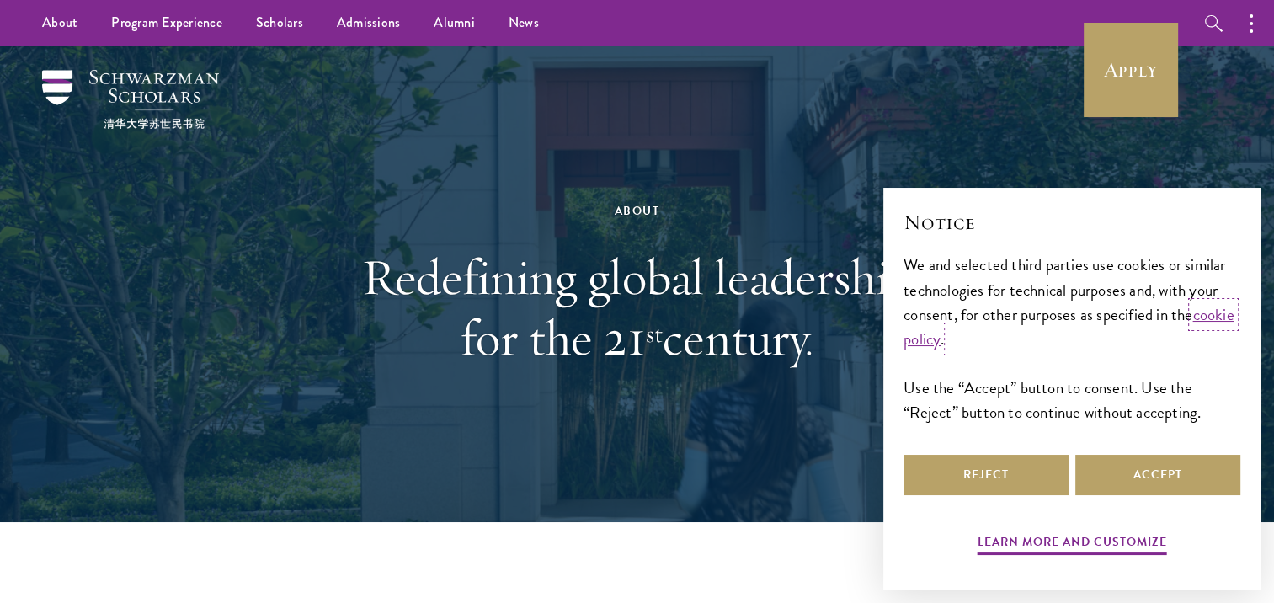
click at [969, 343] on link "cookie policy" at bounding box center [1068, 326] width 331 height 49
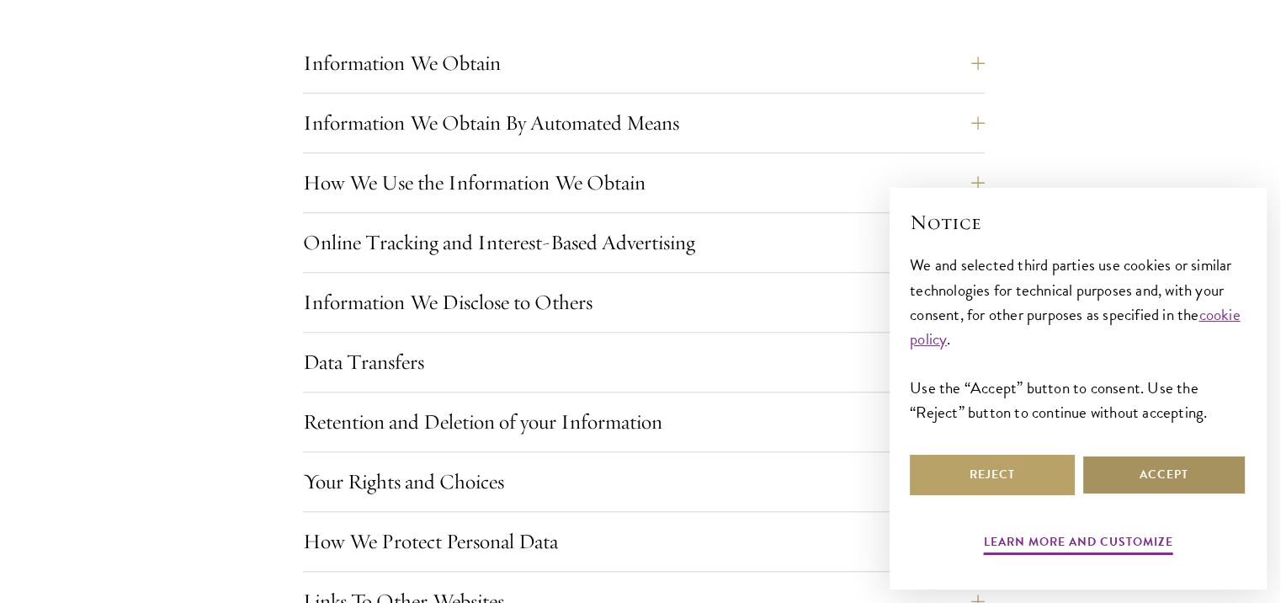
scroll to position [1431, 0]
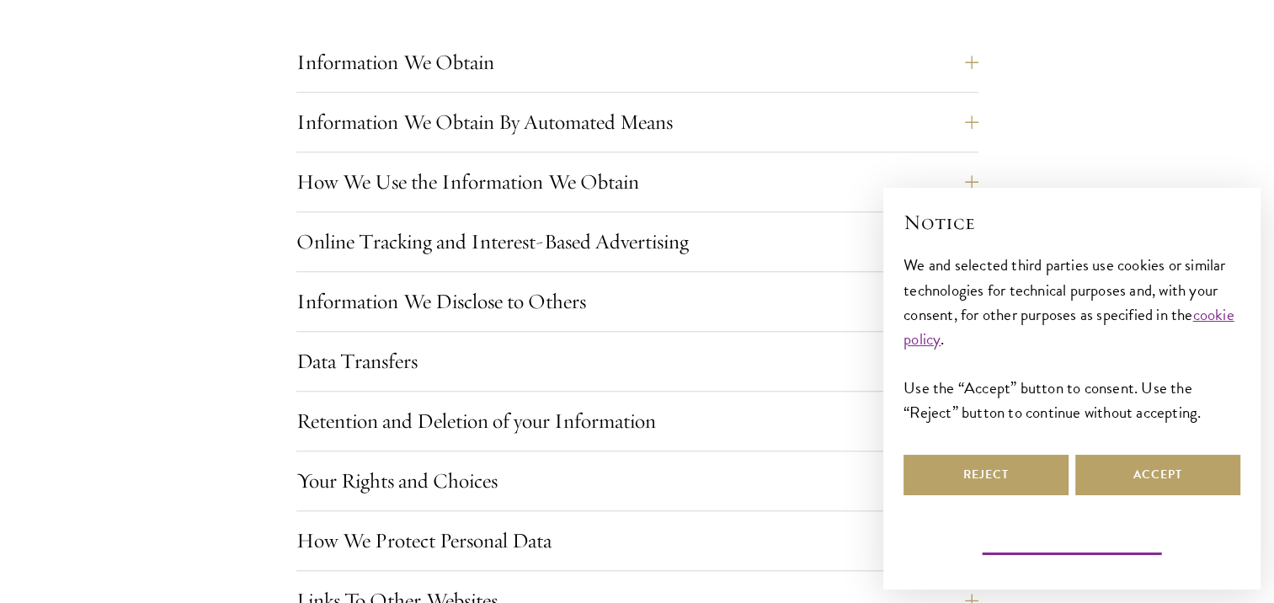
click at [1095, 543] on button "Learn more and customize" at bounding box center [1071, 544] width 189 height 26
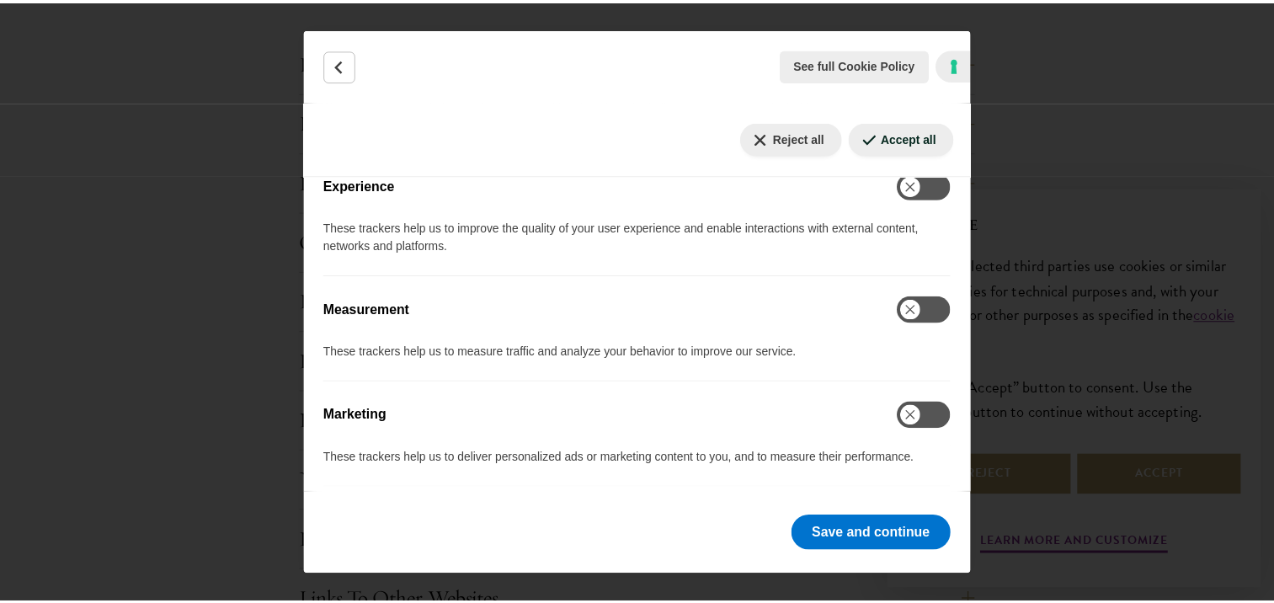
scroll to position [609, 0]
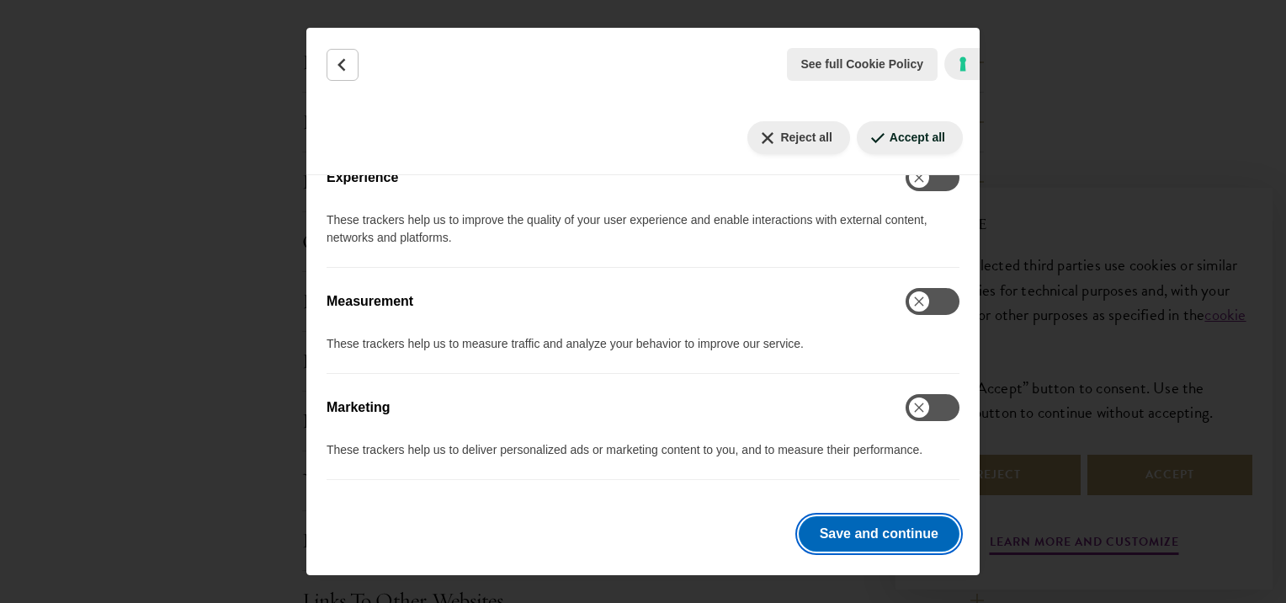
click at [839, 539] on button "Save and continue" at bounding box center [879, 533] width 161 height 35
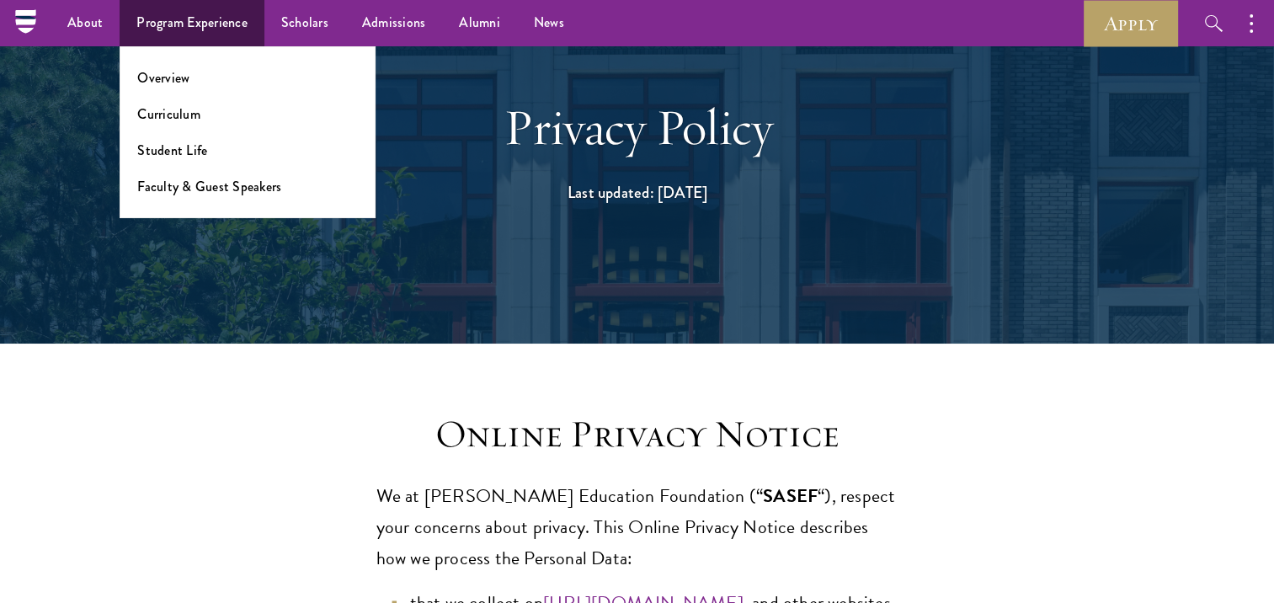
scroll to position [86, 0]
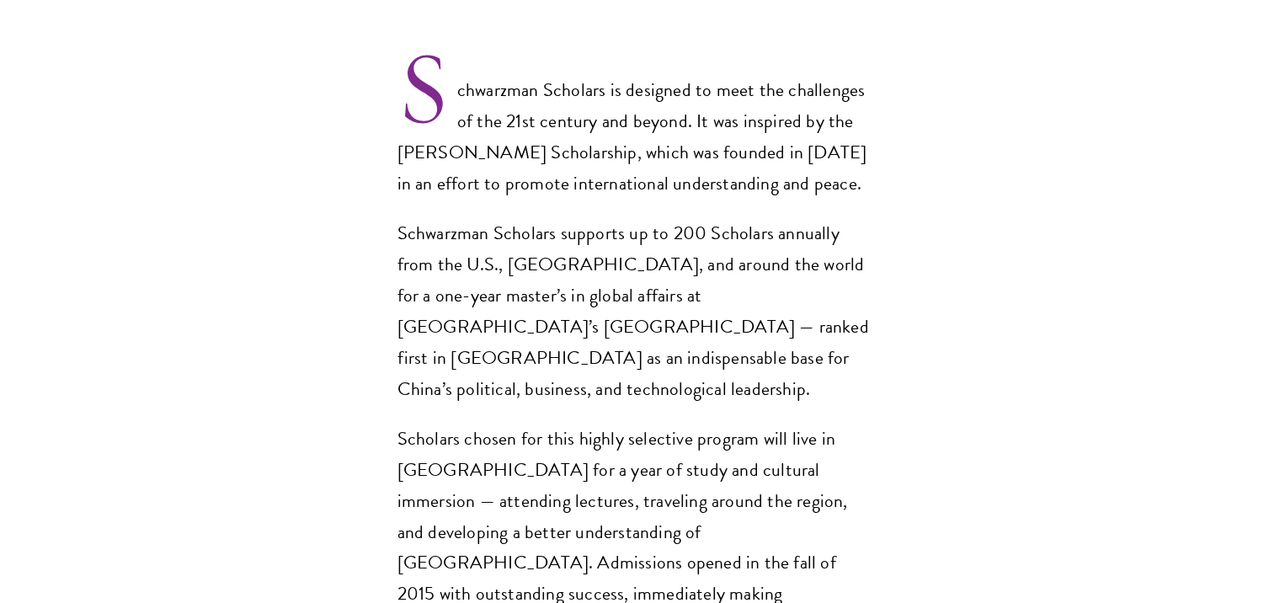
scroll to position [1280, 0]
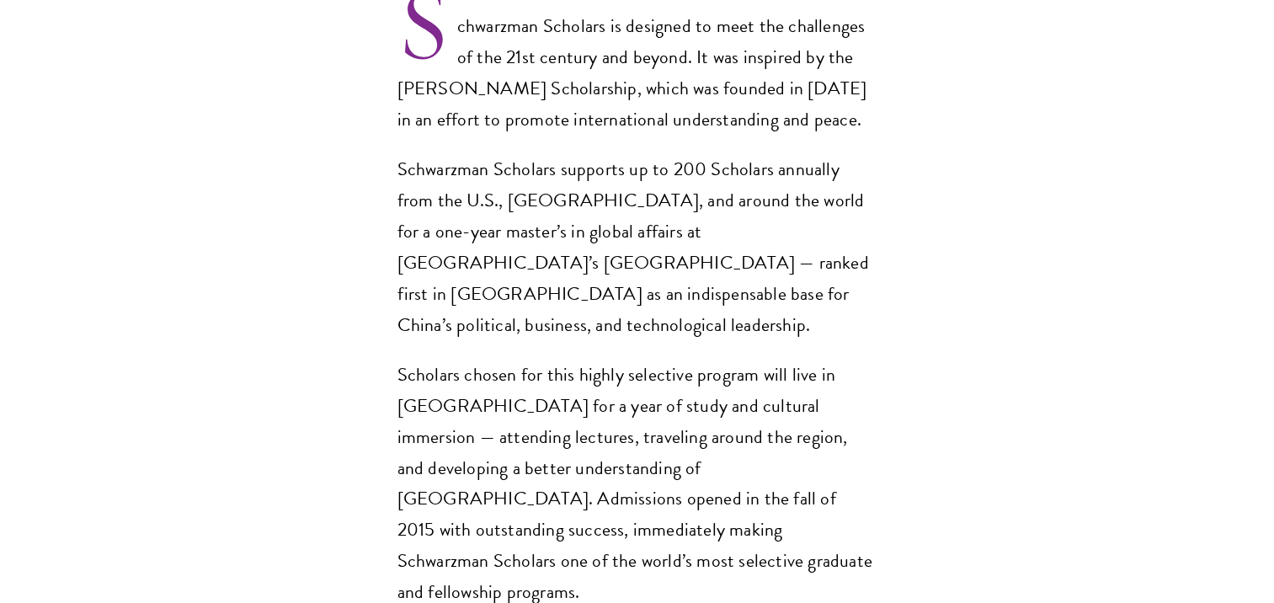
click at [323, 474] on section "Opportunity in China Gain firsthand experience in China, one of the world's mos…" at bounding box center [637, 416] width 1274 height 2189
drag, startPoint x: 742, startPoint y: 431, endPoint x: 458, endPoint y: 471, distance: 286.6
click at [458, 471] on p "Scholars chosen for this highly selective program will live in [GEOGRAPHIC_DATA…" at bounding box center [637, 483] width 480 height 249
copy p "Schwarzman Scholars"
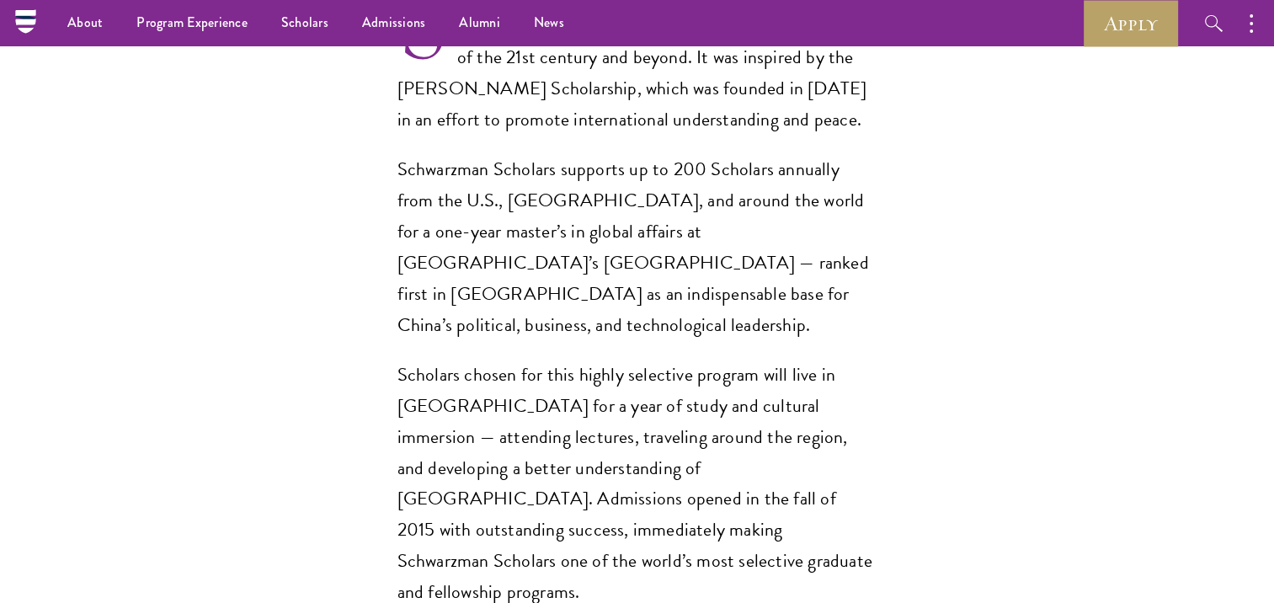
click at [387, 237] on section "Opportunity in China Gain firsthand experience in China, one of the world's mos…" at bounding box center [637, 416] width 1274 height 2189
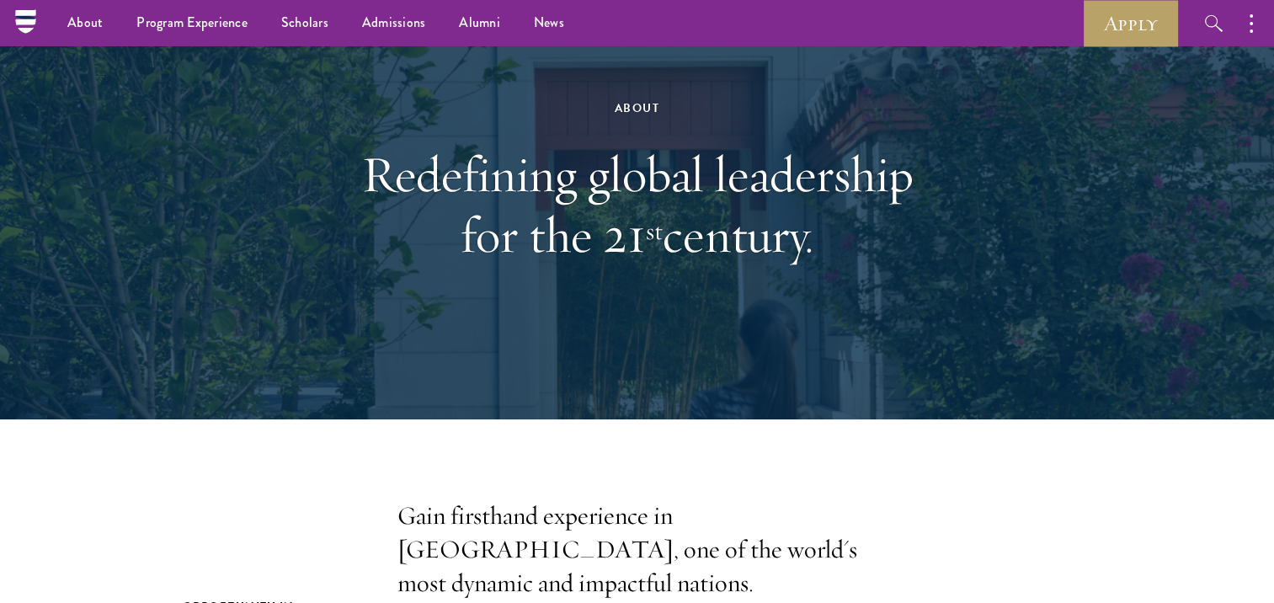
scroll to position [102, 0]
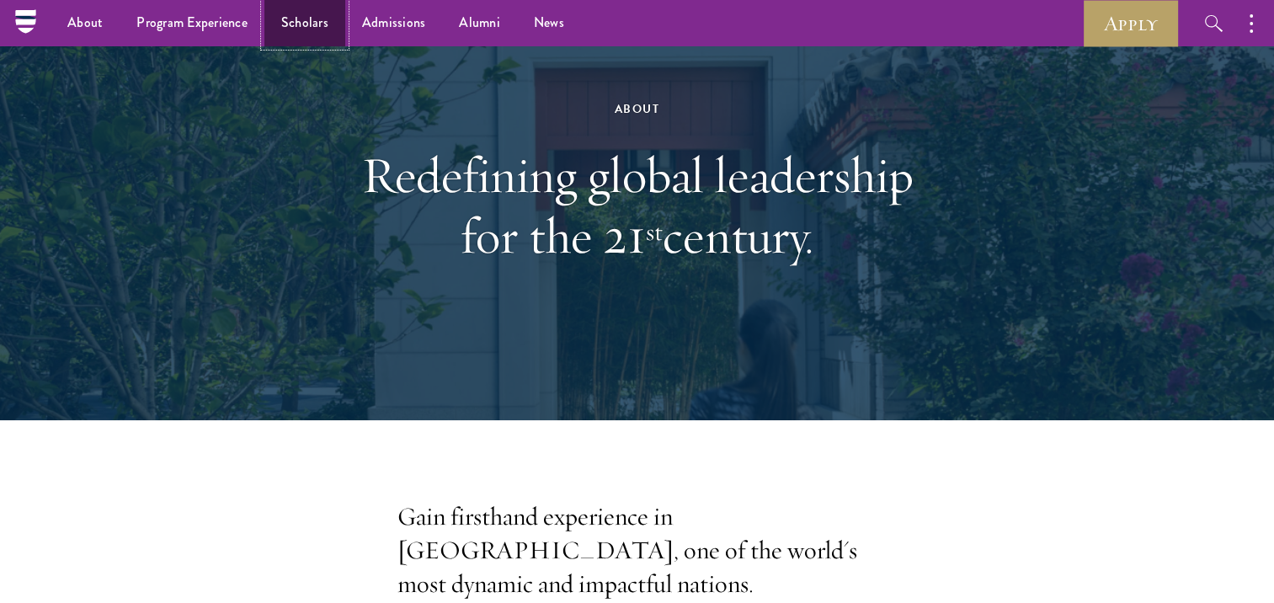
click at [322, 23] on link "Scholars" at bounding box center [304, 23] width 81 height 46
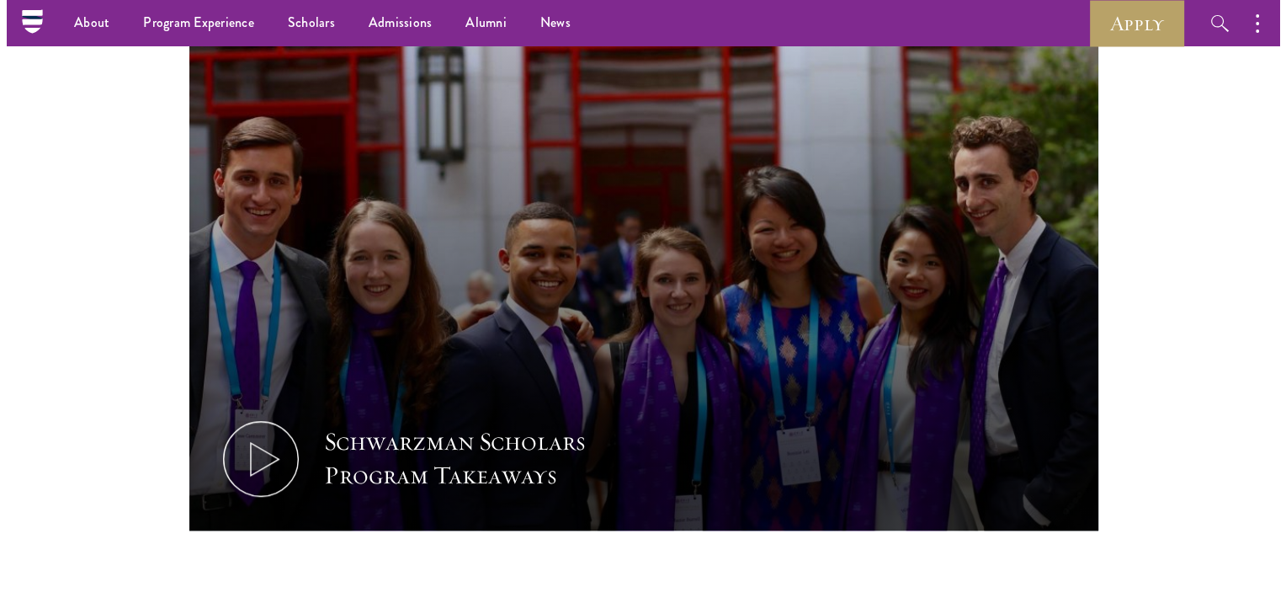
scroll to position [748, 0]
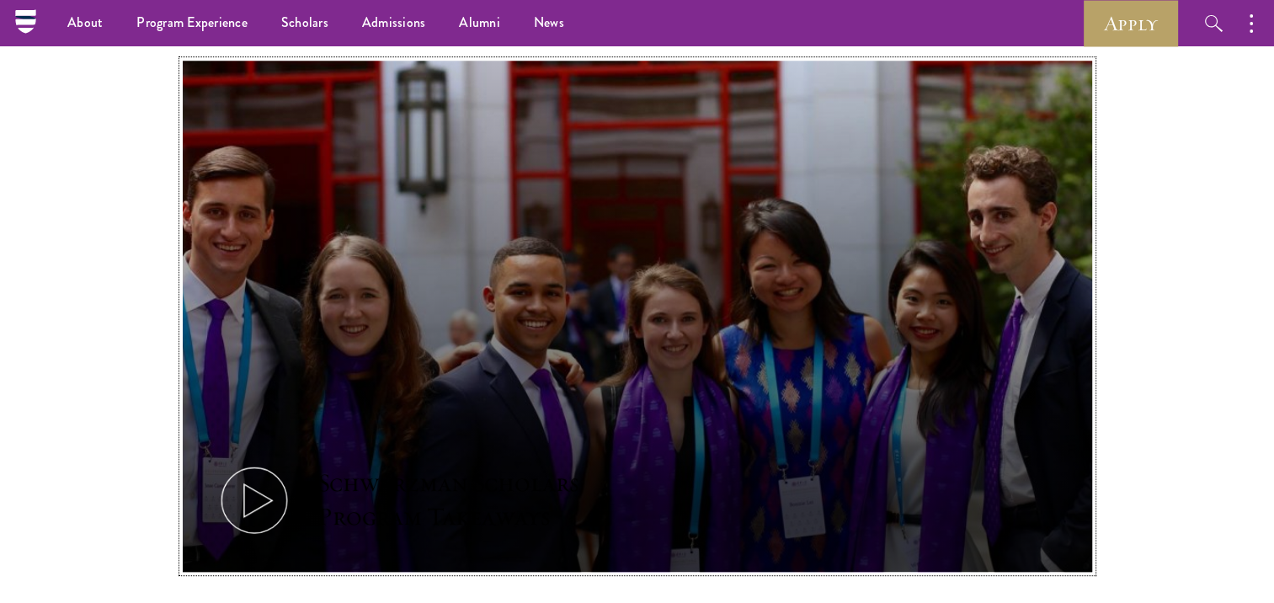
click at [253, 512] on icon at bounding box center [254, 500] width 76 height 76
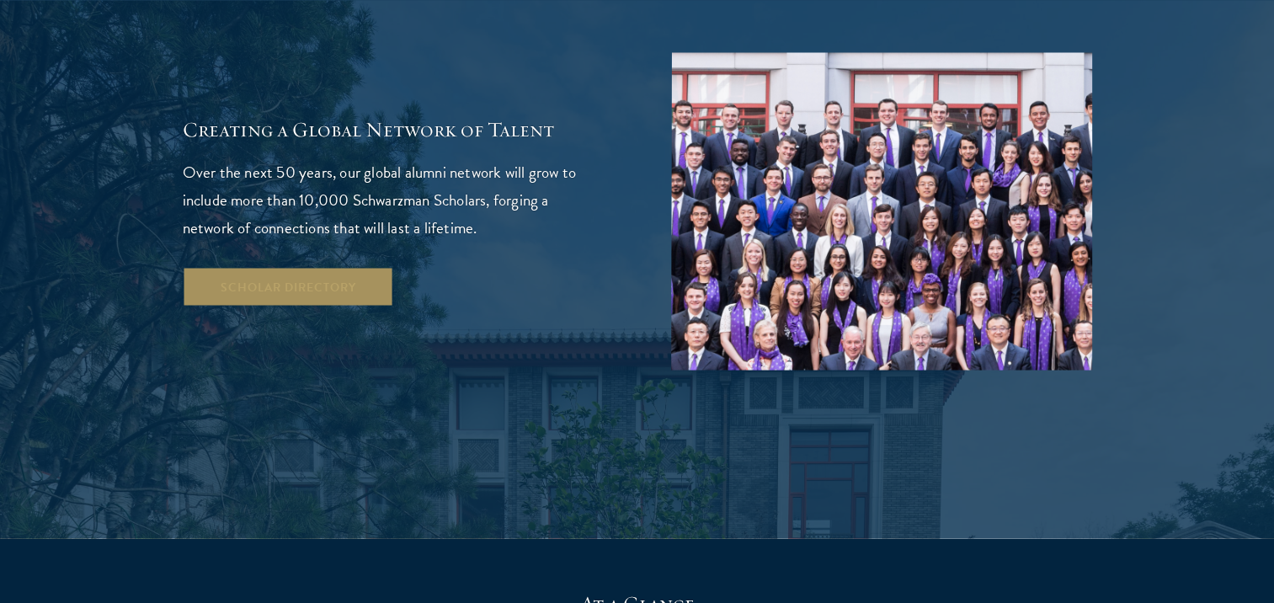
scroll to position [3047, 0]
click at [340, 265] on link "Scholar Directory" at bounding box center [288, 285] width 211 height 40
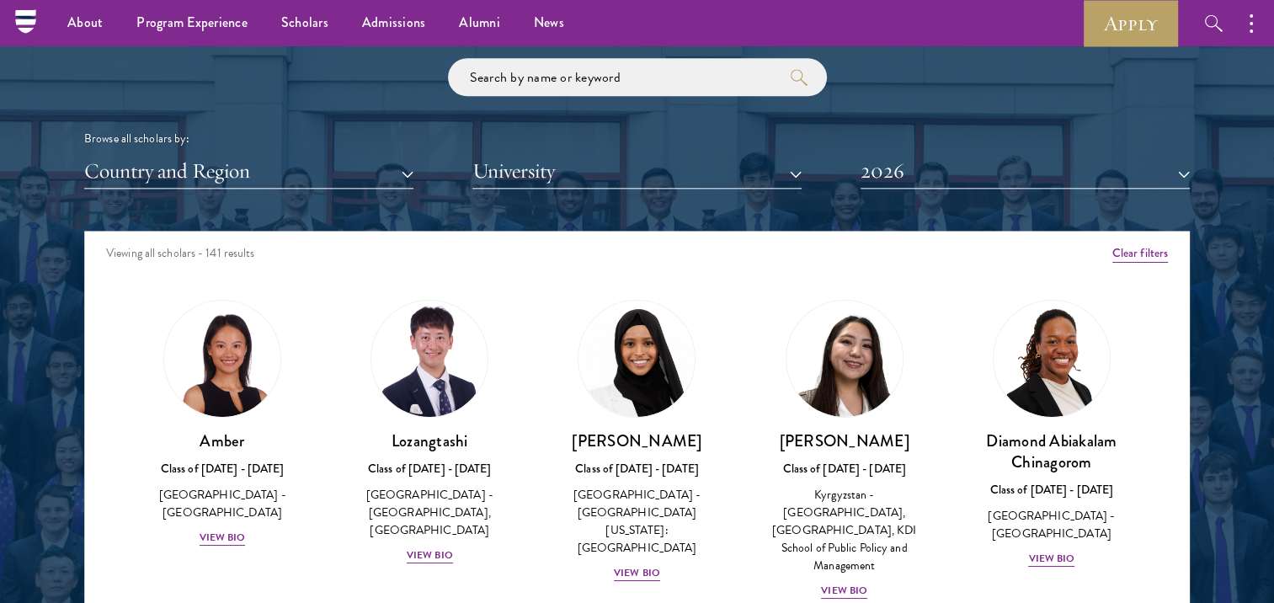
scroll to position [1998, 0]
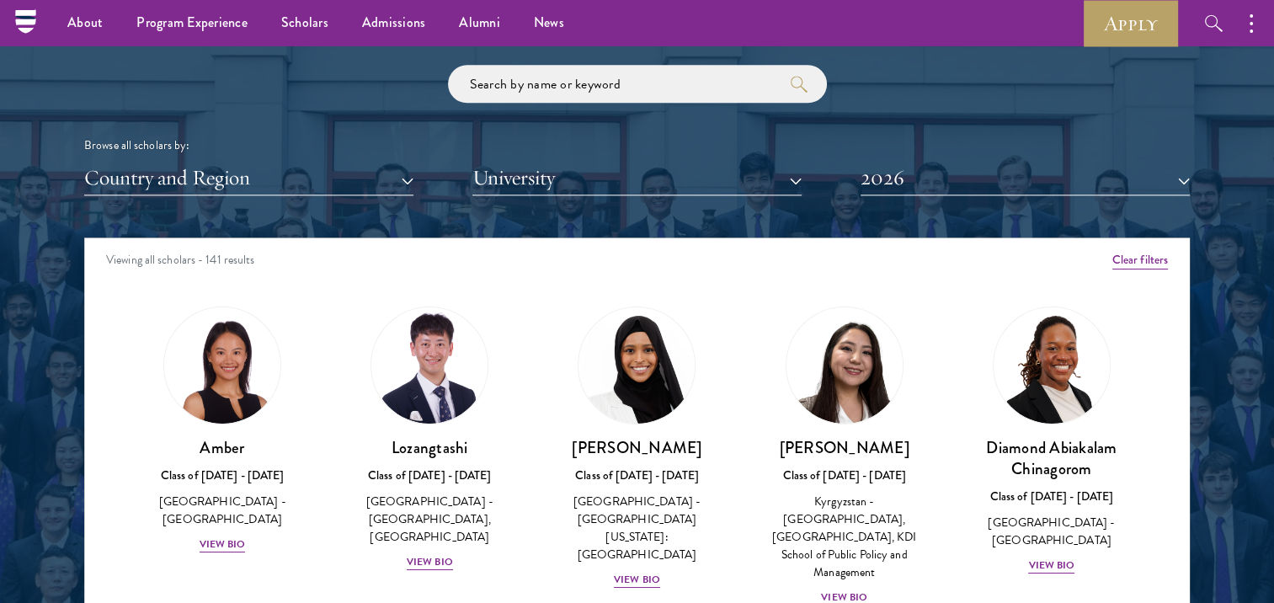
click at [271, 152] on div "Browse all scholars by:" at bounding box center [636, 145] width 1105 height 18
click at [262, 175] on button "Country and Region" at bounding box center [248, 178] width 329 height 35
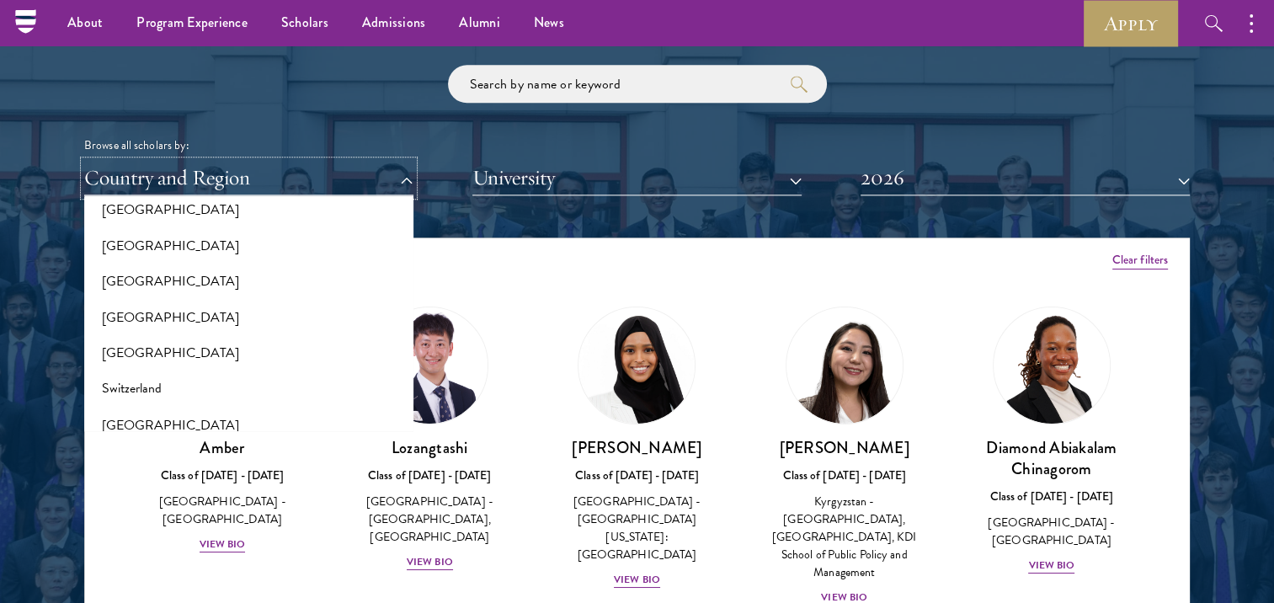
scroll to position [2886, 0]
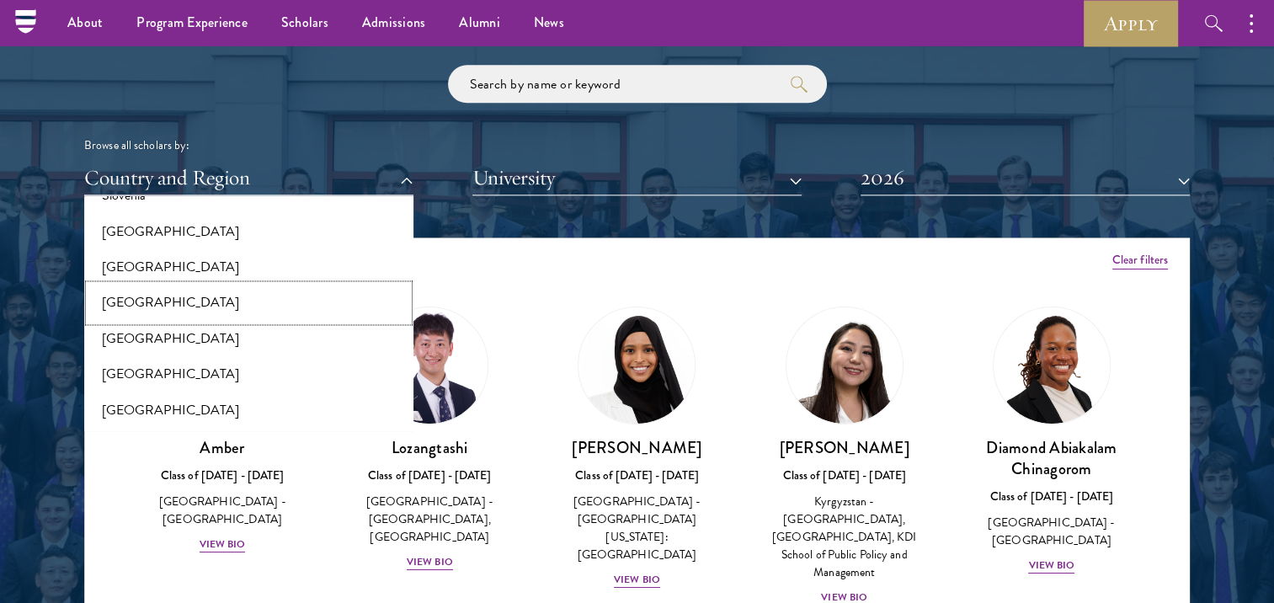
click at [138, 304] on button "[GEOGRAPHIC_DATA]" at bounding box center [248, 302] width 319 height 35
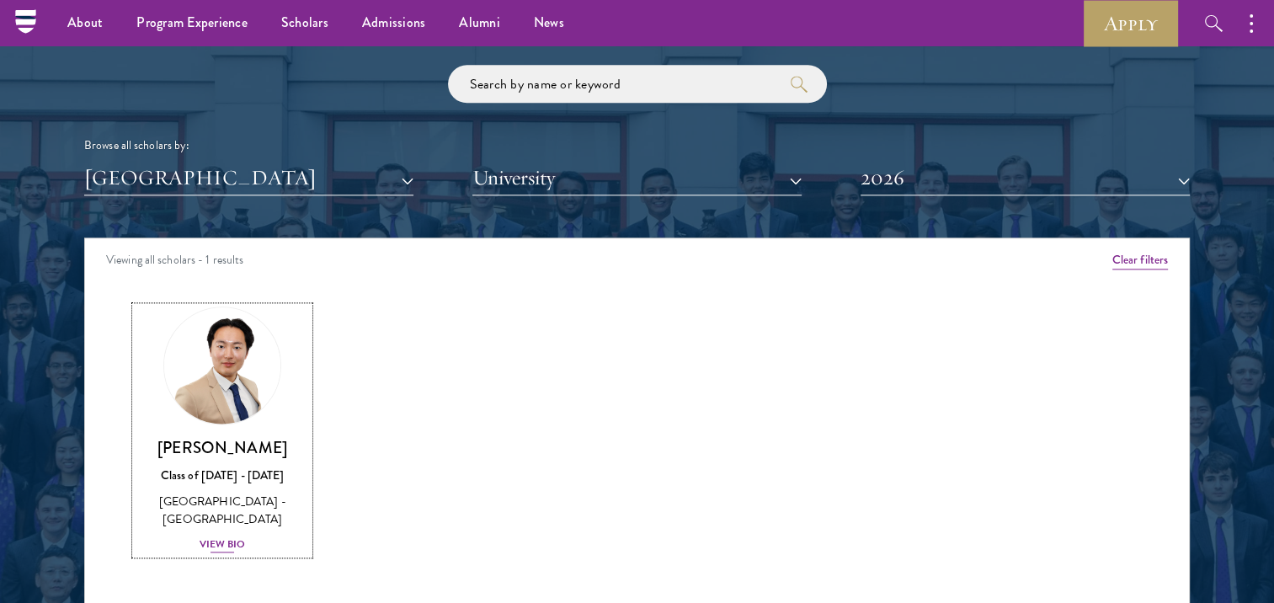
click at [236, 535] on div "[PERSON_NAME] Class of [DATE] - [DATE] [GEOGRAPHIC_DATA] - [GEOGRAPHIC_DATA] Vi…" at bounding box center [222, 495] width 173 height 117
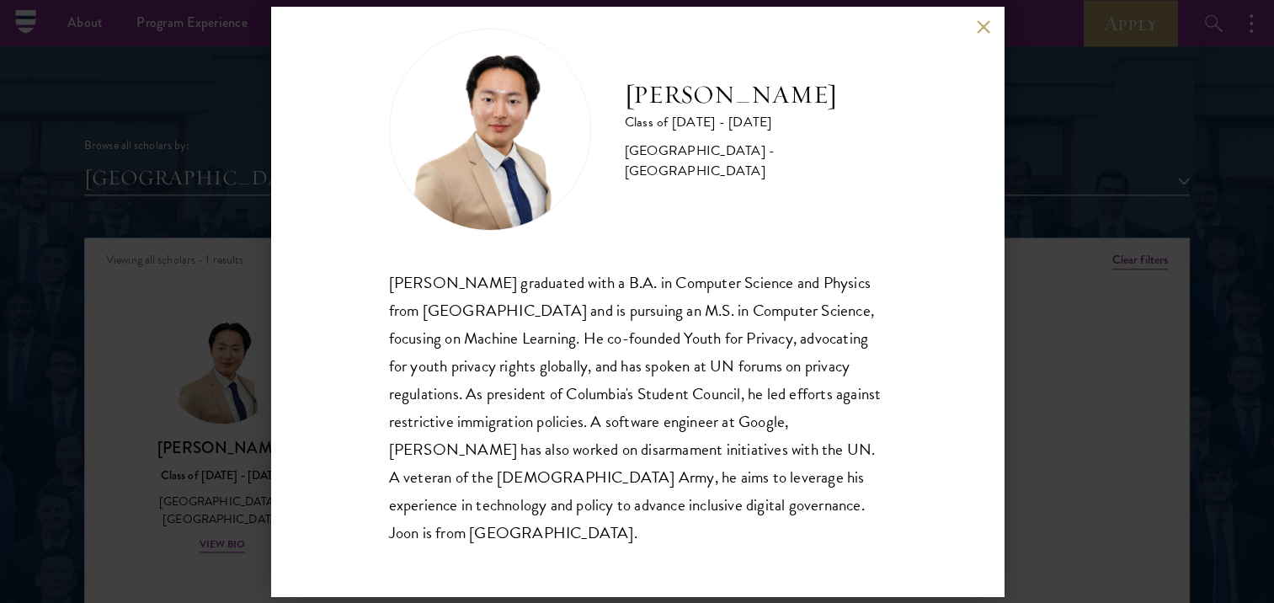
scroll to position [29, 0]
click at [982, 24] on button at bounding box center [984, 26] width 14 height 14
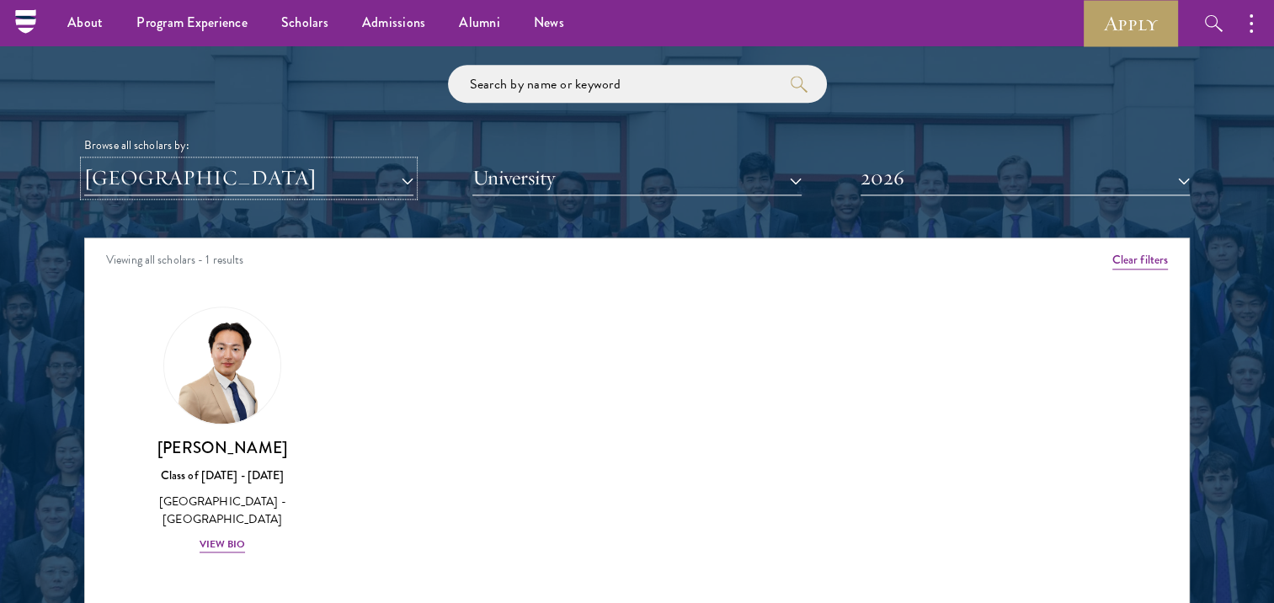
click at [317, 179] on button "[GEOGRAPHIC_DATA]" at bounding box center [248, 178] width 329 height 35
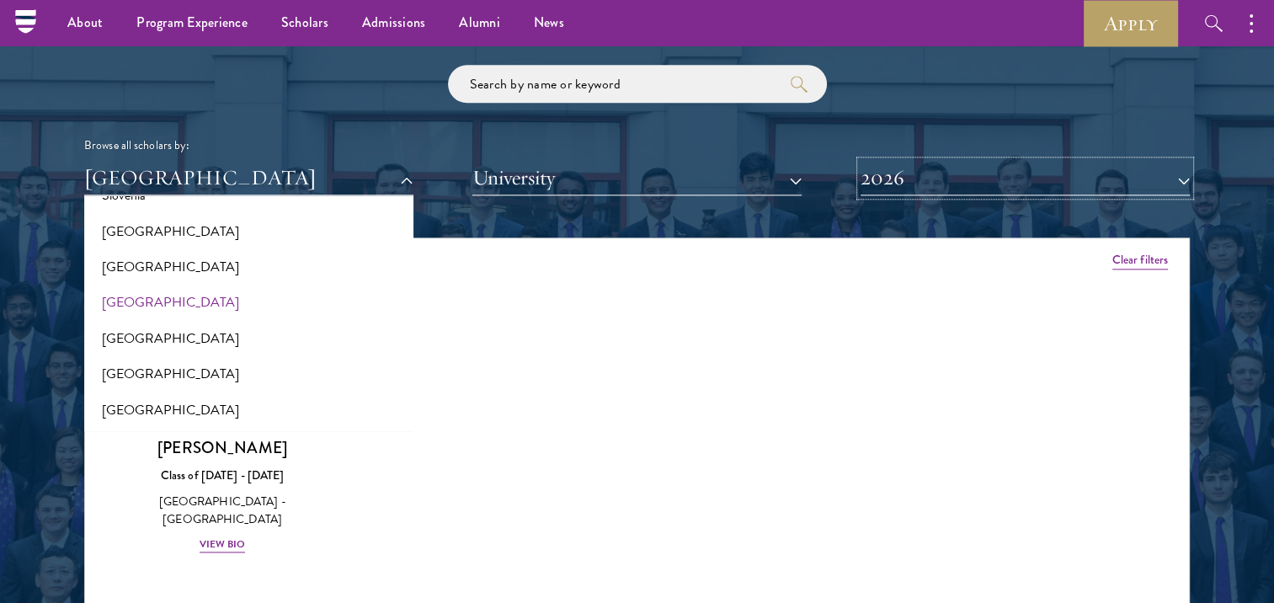
click at [1054, 186] on button "2026" at bounding box center [1024, 178] width 329 height 35
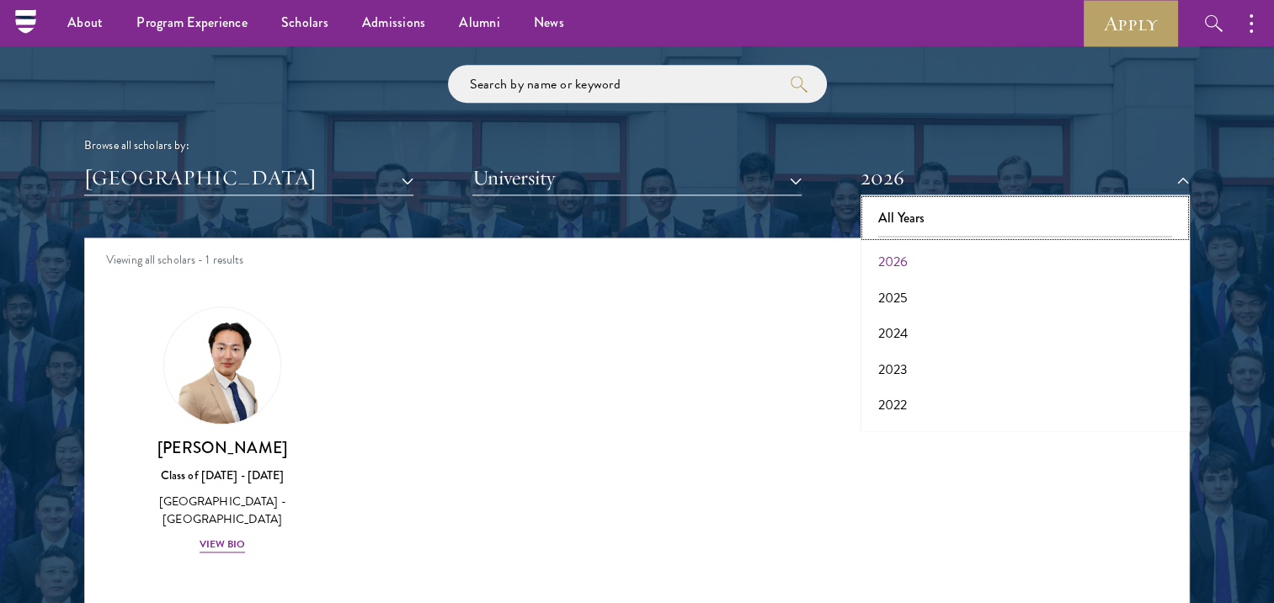
click at [924, 216] on button "All Years" at bounding box center [1024, 217] width 319 height 35
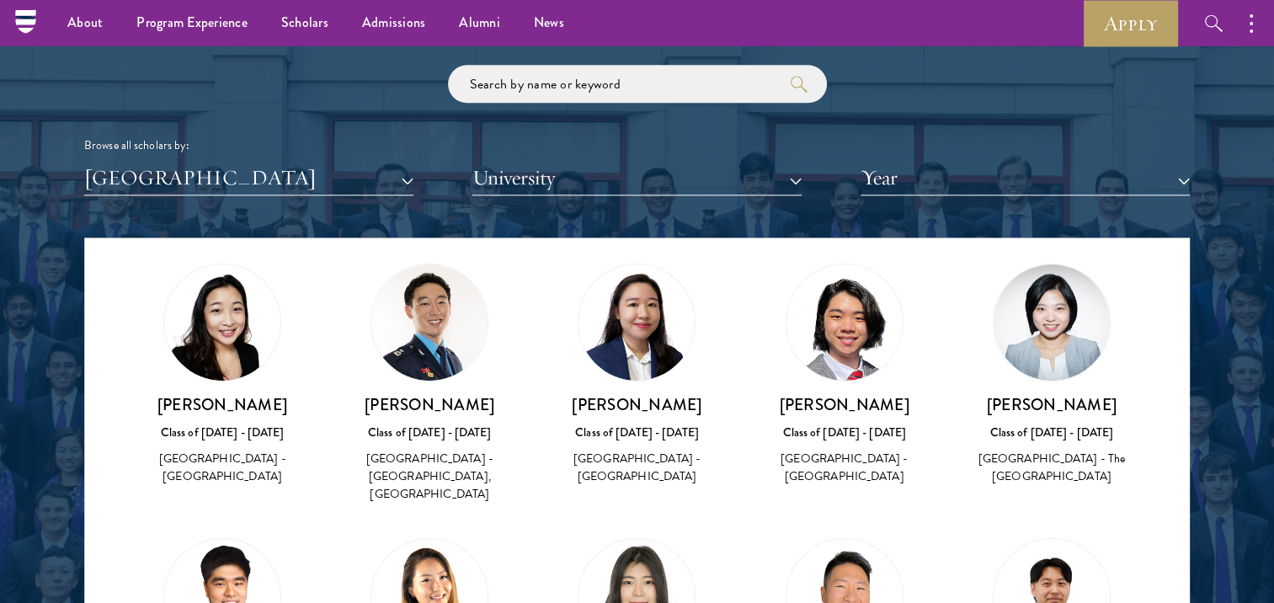
scroll to position [337, 0]
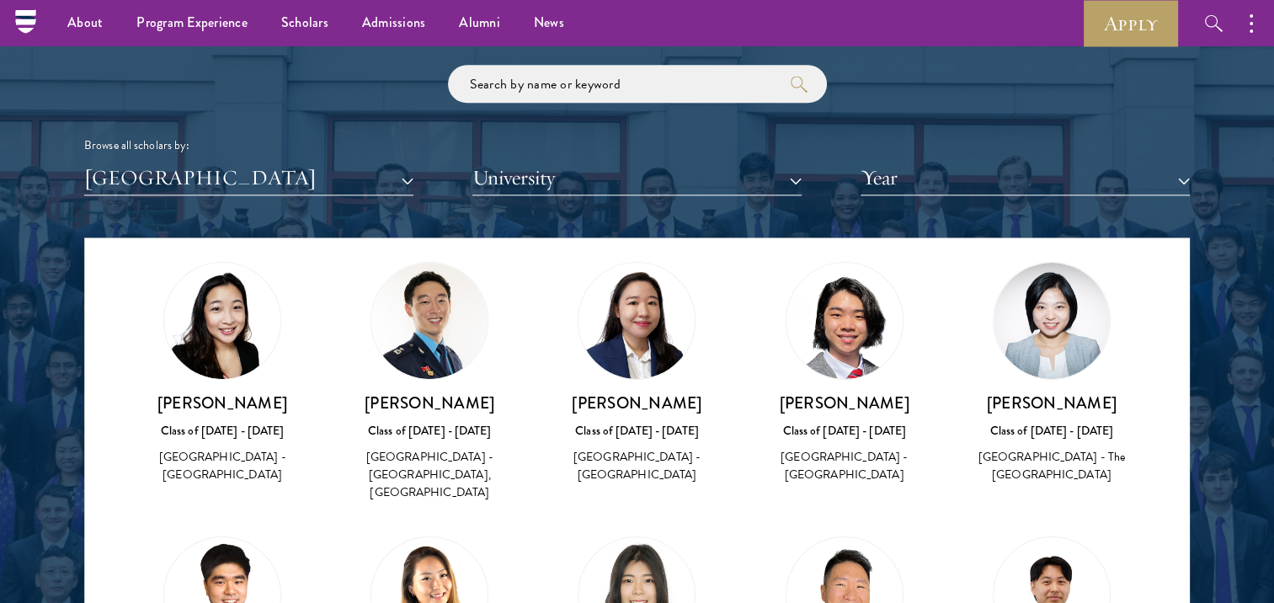
click at [833, 303] on img at bounding box center [844, 321] width 116 height 116
click at [838, 448] on div "[GEOGRAPHIC_DATA] - [GEOGRAPHIC_DATA]" at bounding box center [844, 465] width 173 height 35
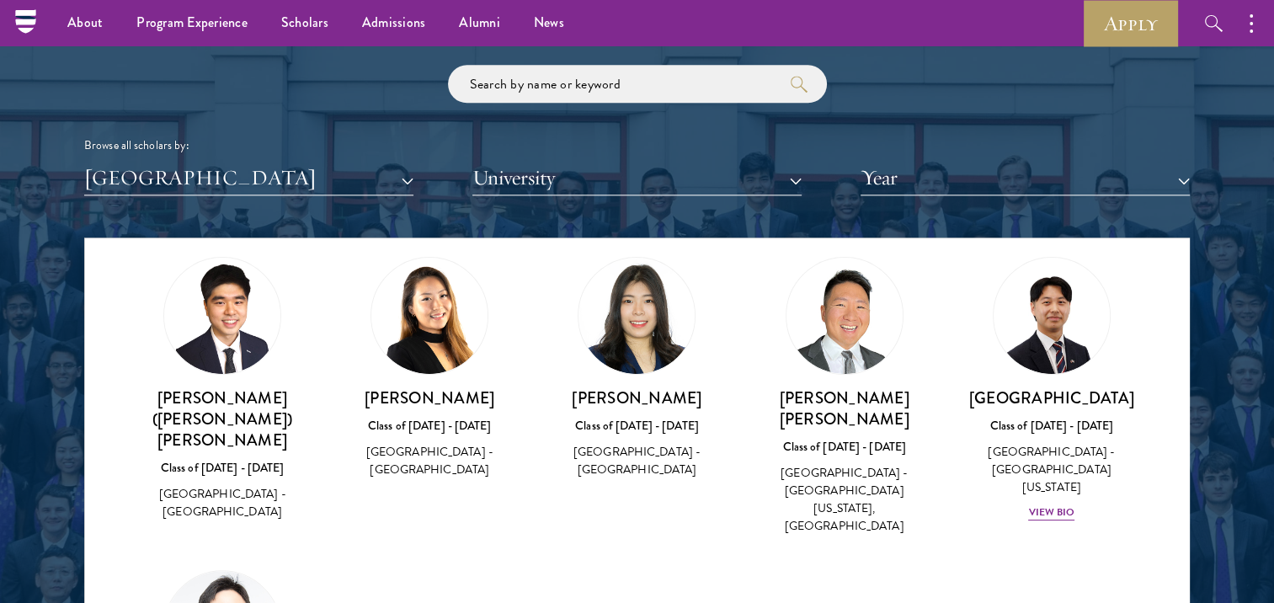
scroll to position [640, 0]
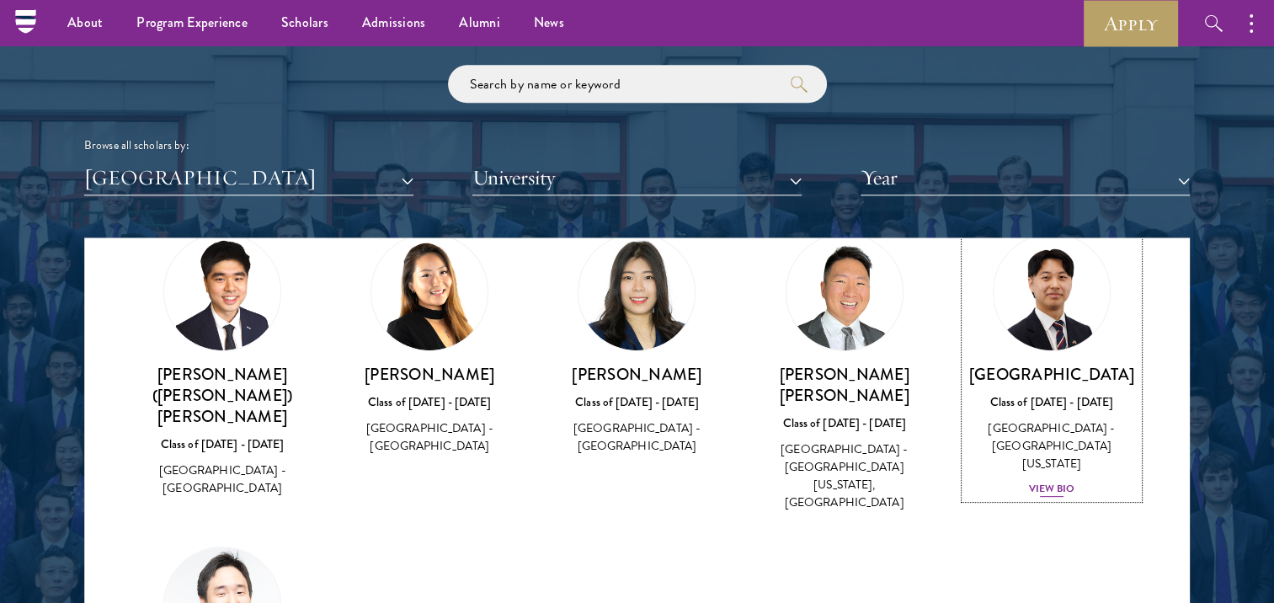
click at [1045, 481] on div "View Bio" at bounding box center [1051, 489] width 46 height 16
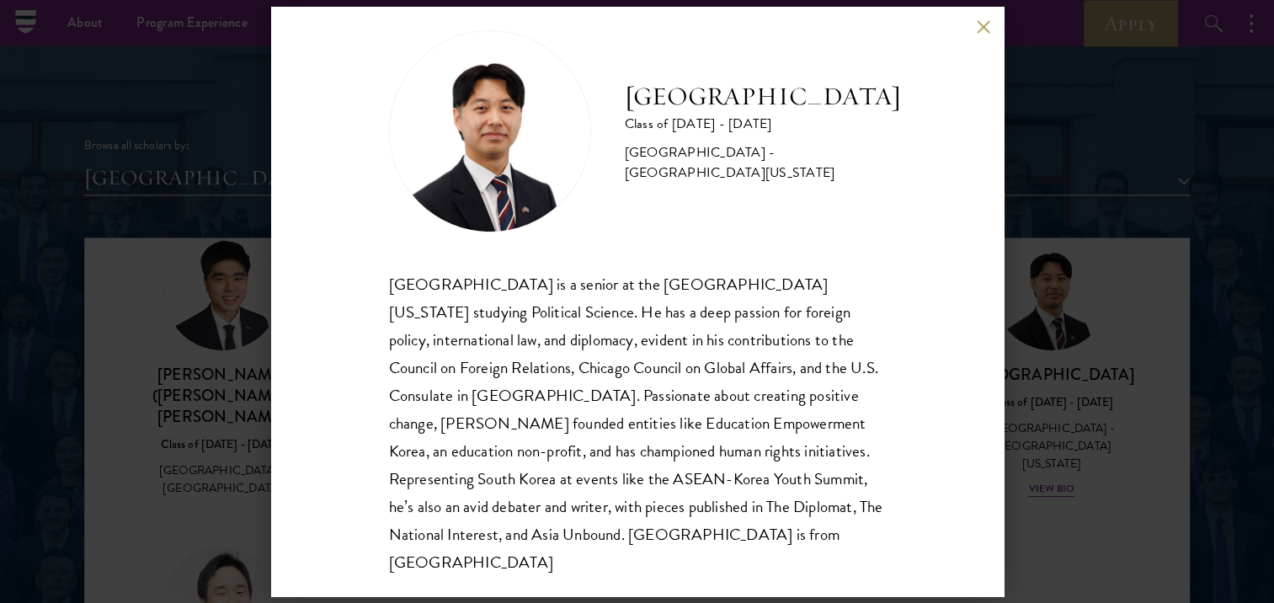
scroll to position [29, 0]
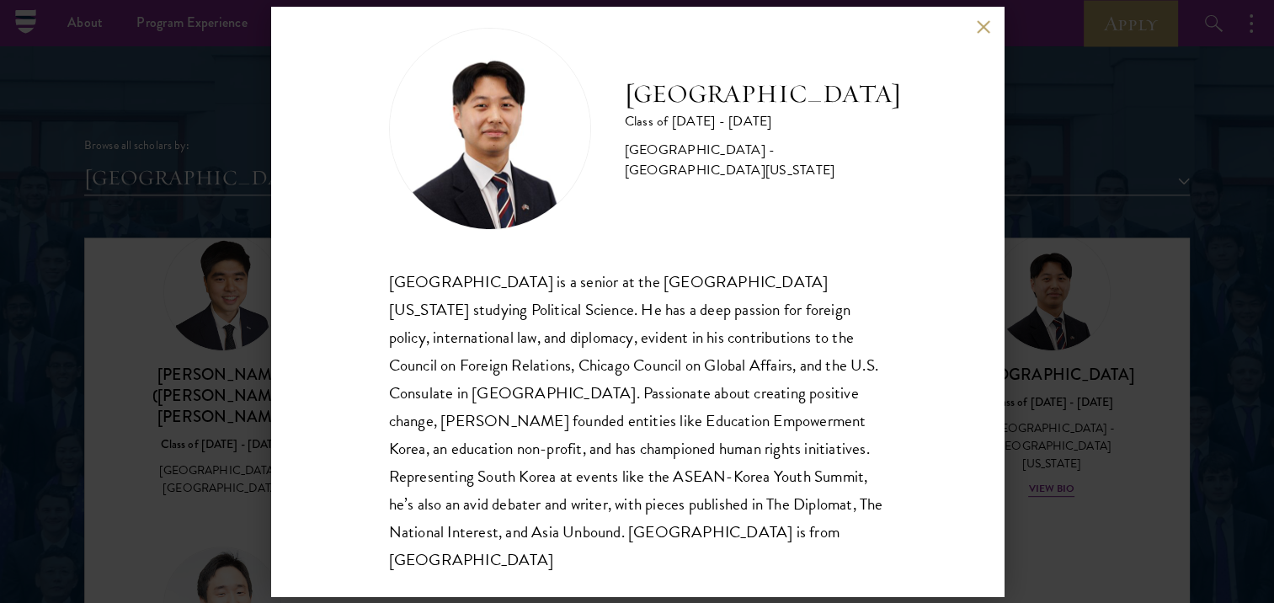
drag, startPoint x: 718, startPoint y: 246, endPoint x: 643, endPoint y: 249, distance: 75.0
click at [643, 249] on div "[GEOGRAPHIC_DATA] Class of [DATE] - [DATE] [GEOGRAPHIC_DATA] - [GEOGRAPHIC_DATA…" at bounding box center [637, 301] width 497 height 546
click at [644, 249] on div "[GEOGRAPHIC_DATA] Class of [DATE] - [DATE] [GEOGRAPHIC_DATA] - [GEOGRAPHIC_DATA…" at bounding box center [637, 301] width 497 height 546
click at [982, 29] on button at bounding box center [984, 26] width 14 height 14
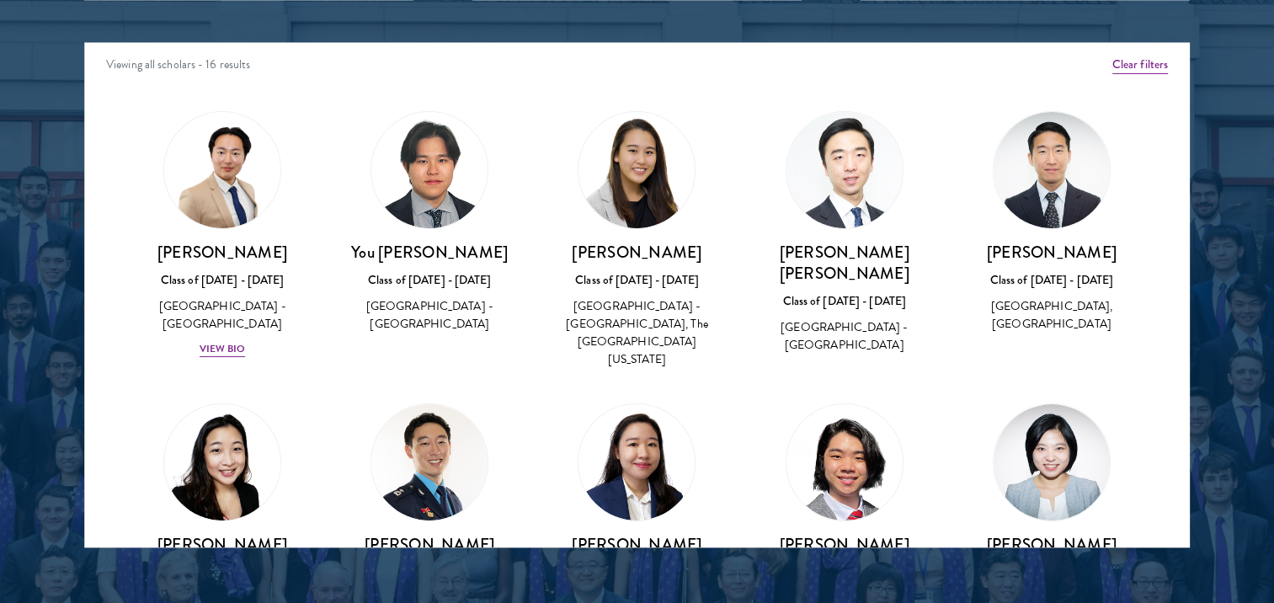
click at [99, 33] on div "Scholar Directory Congratulations and welcome to the Schwarzman Scholars Class …" at bounding box center [636, 119] width 1105 height 856
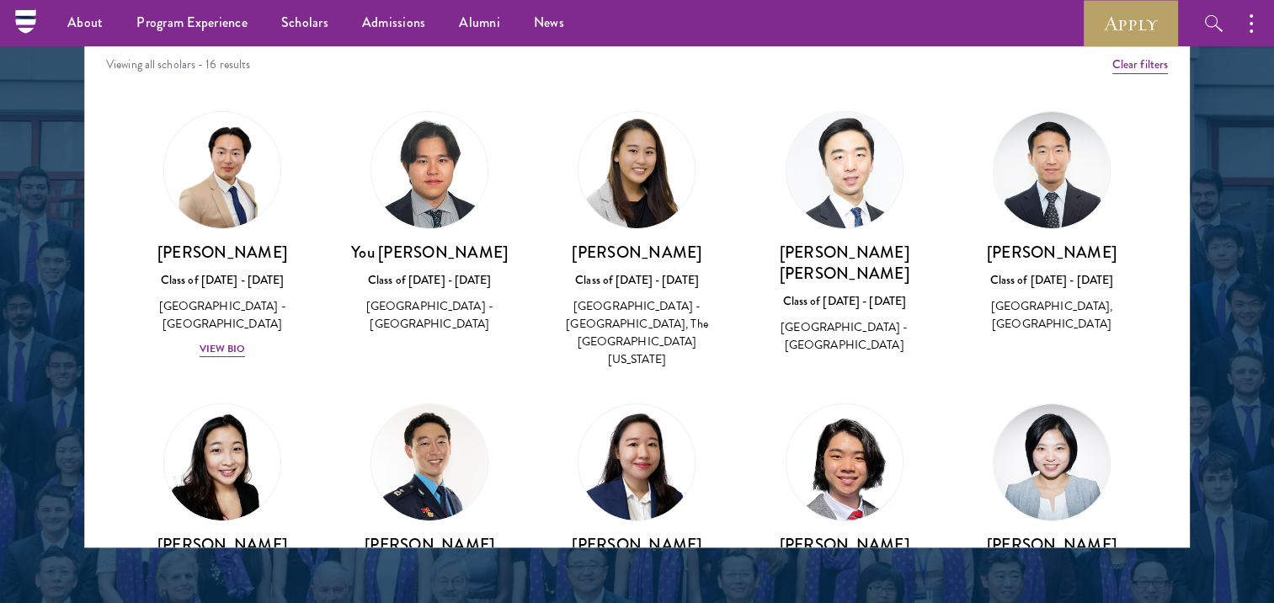
scroll to position [1998, 0]
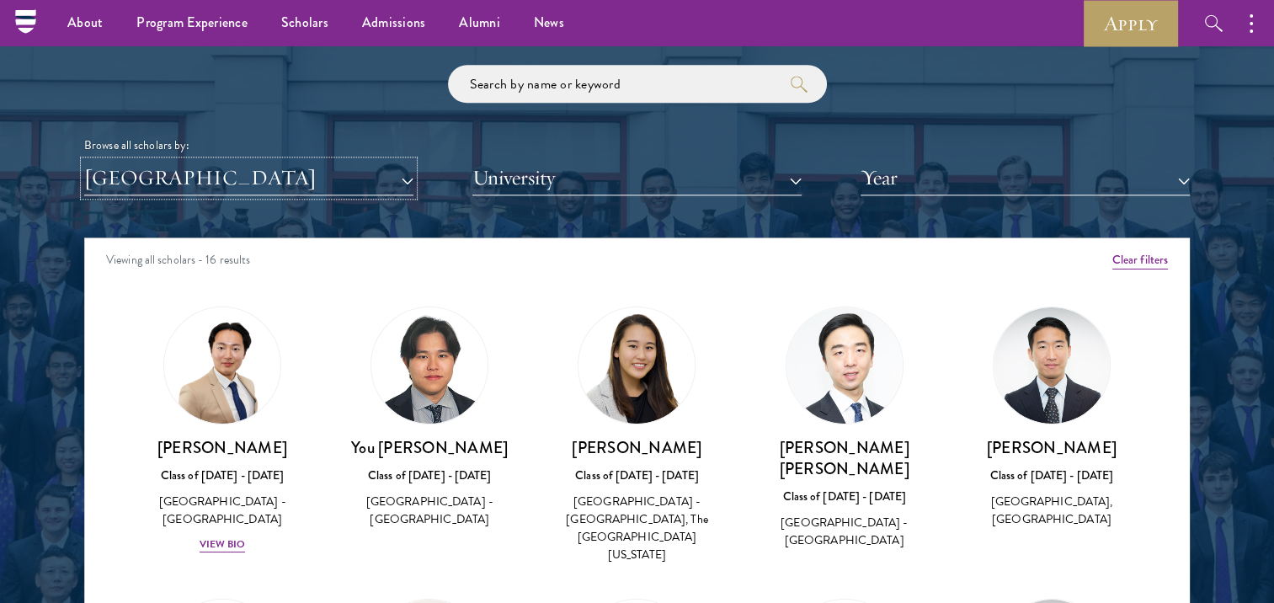
click at [402, 178] on button "[GEOGRAPHIC_DATA]" at bounding box center [248, 178] width 329 height 35
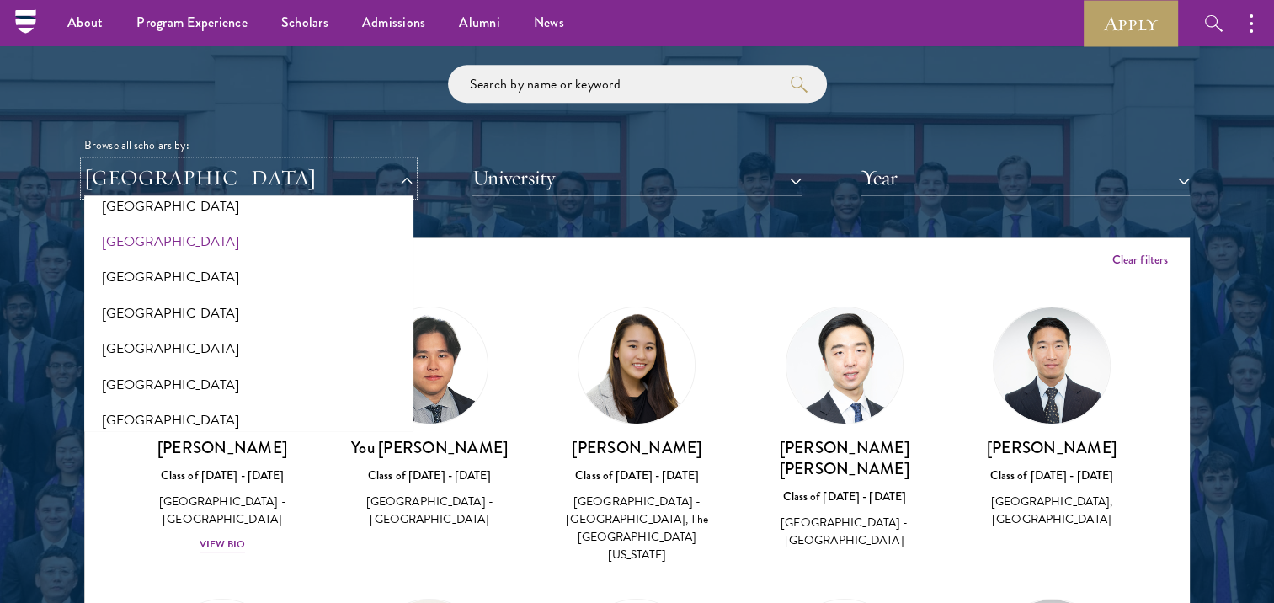
scroll to position [3446, 0]
click at [153, 242] on button "[GEOGRAPHIC_DATA]" at bounding box center [248, 241] width 319 height 35
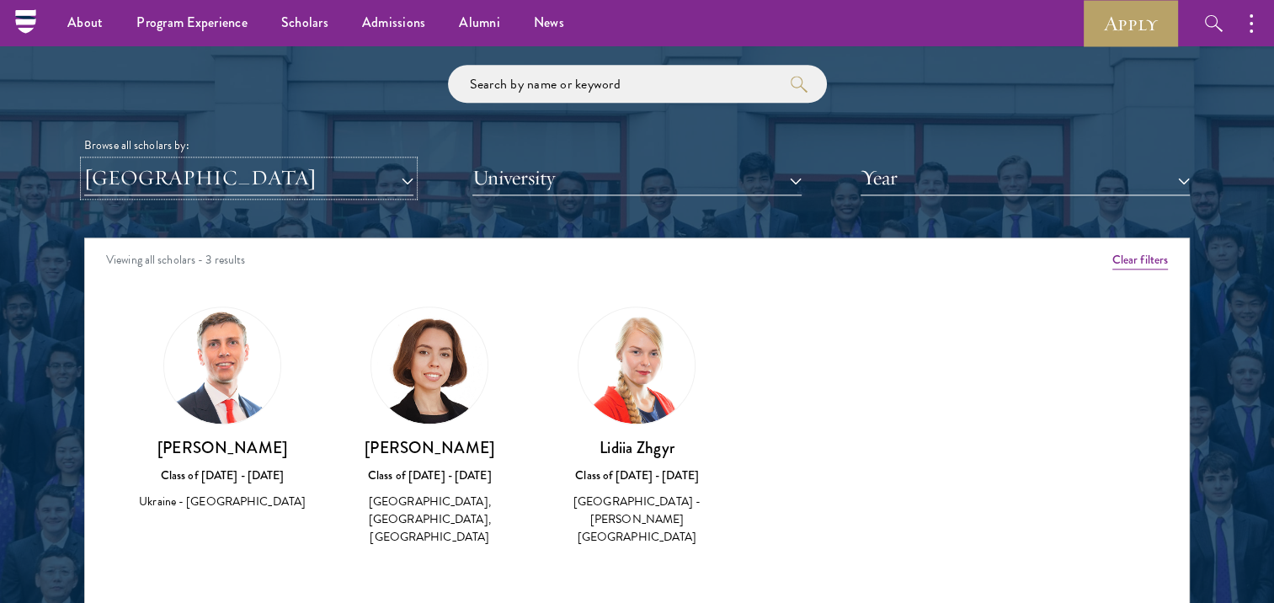
click at [391, 187] on button "[GEOGRAPHIC_DATA]" at bounding box center [248, 178] width 329 height 35
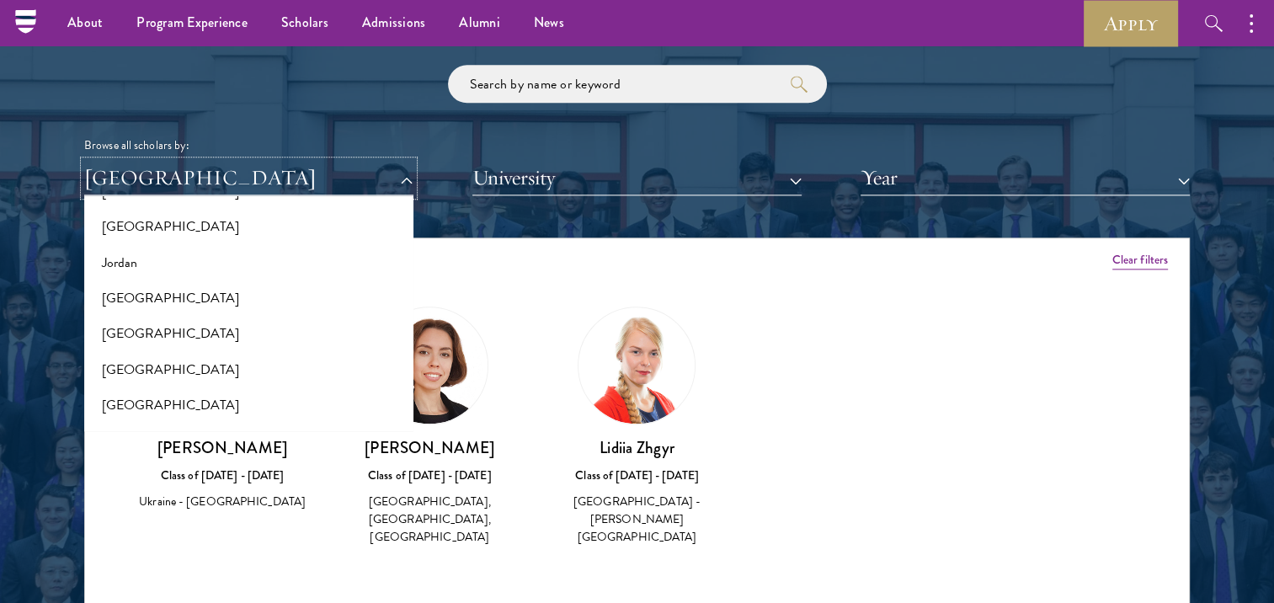
scroll to position [1492, 0]
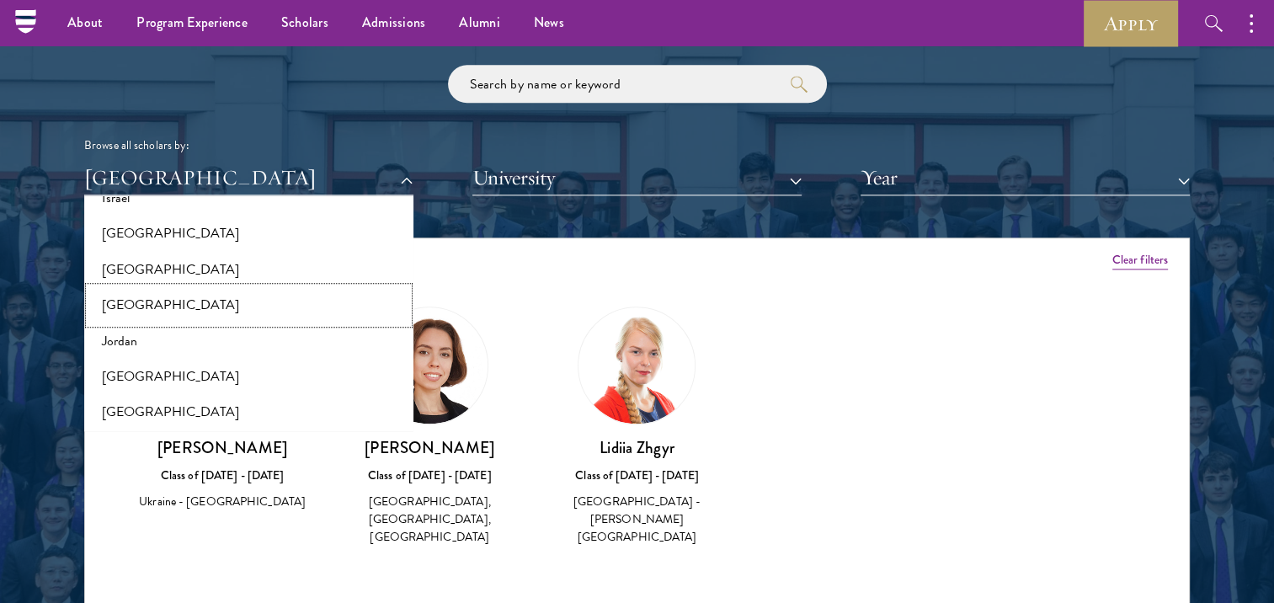
click at [121, 305] on button "[GEOGRAPHIC_DATA]" at bounding box center [248, 304] width 319 height 35
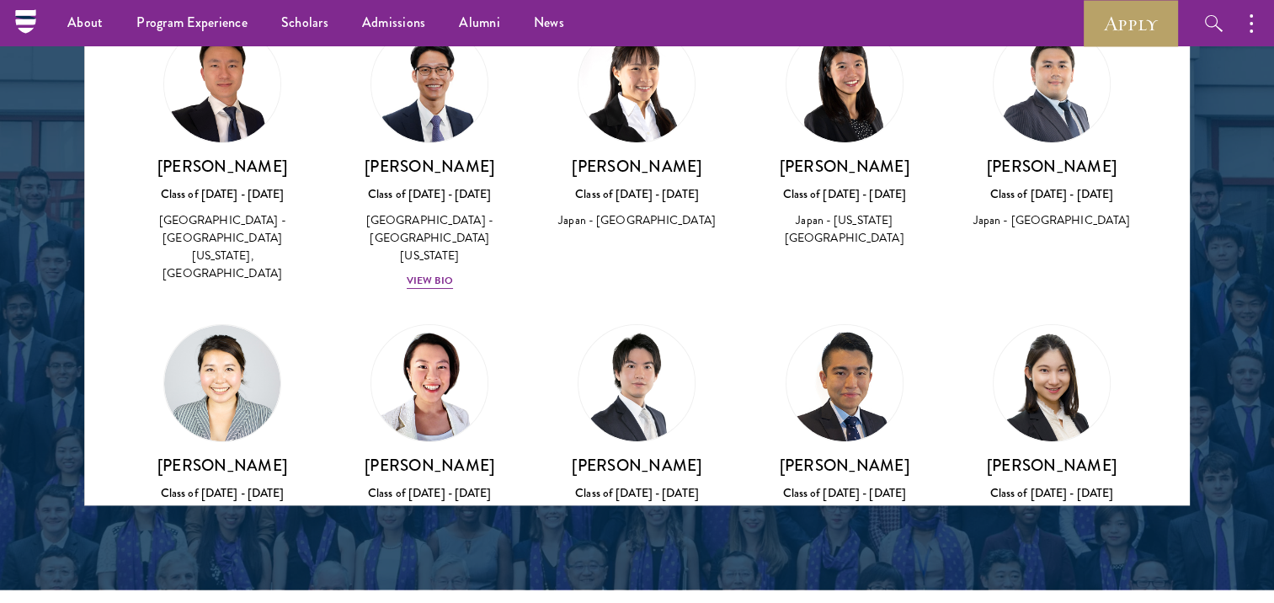
scroll to position [39, 0]
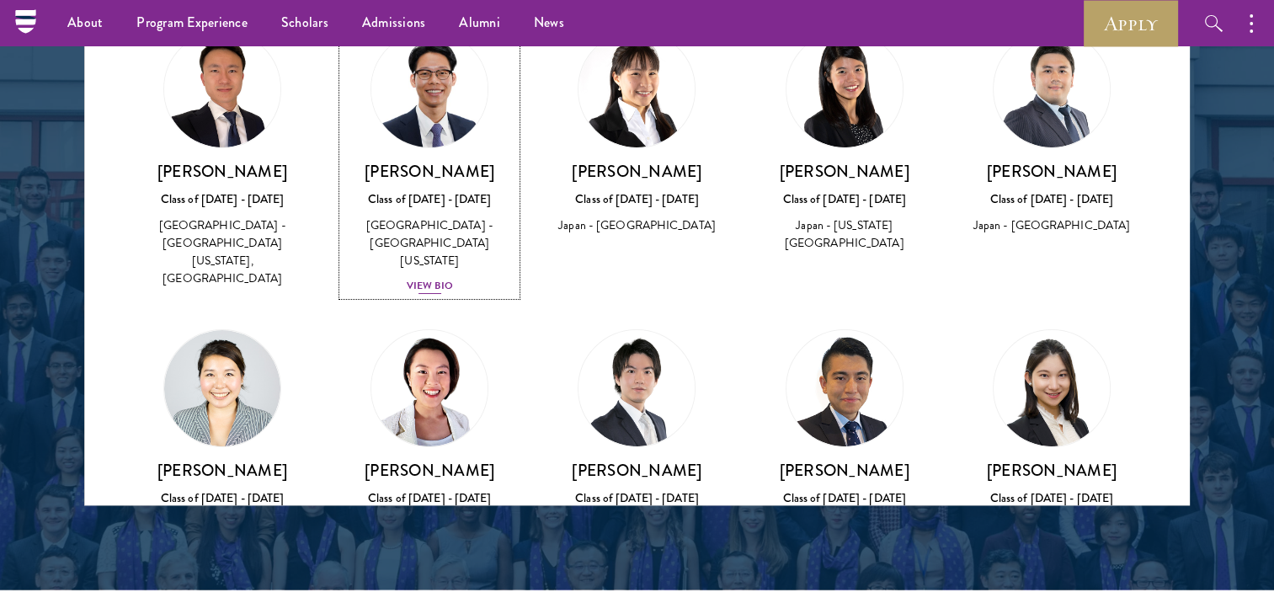
click at [429, 278] on div "View Bio" at bounding box center [430, 286] width 46 height 16
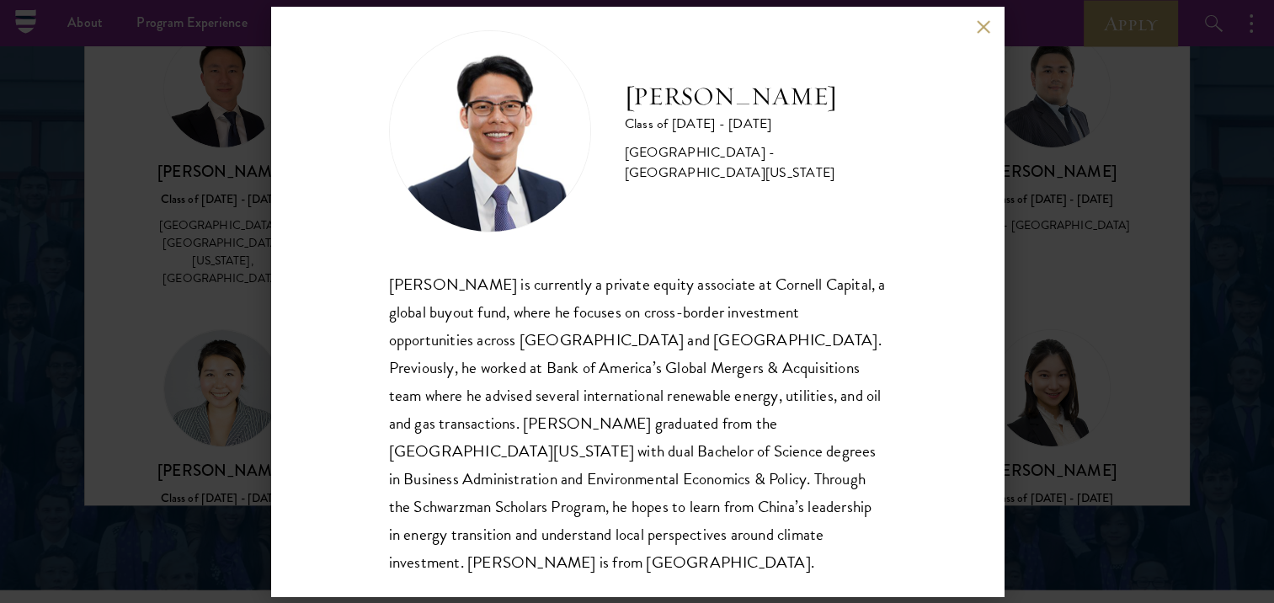
scroll to position [29, 0]
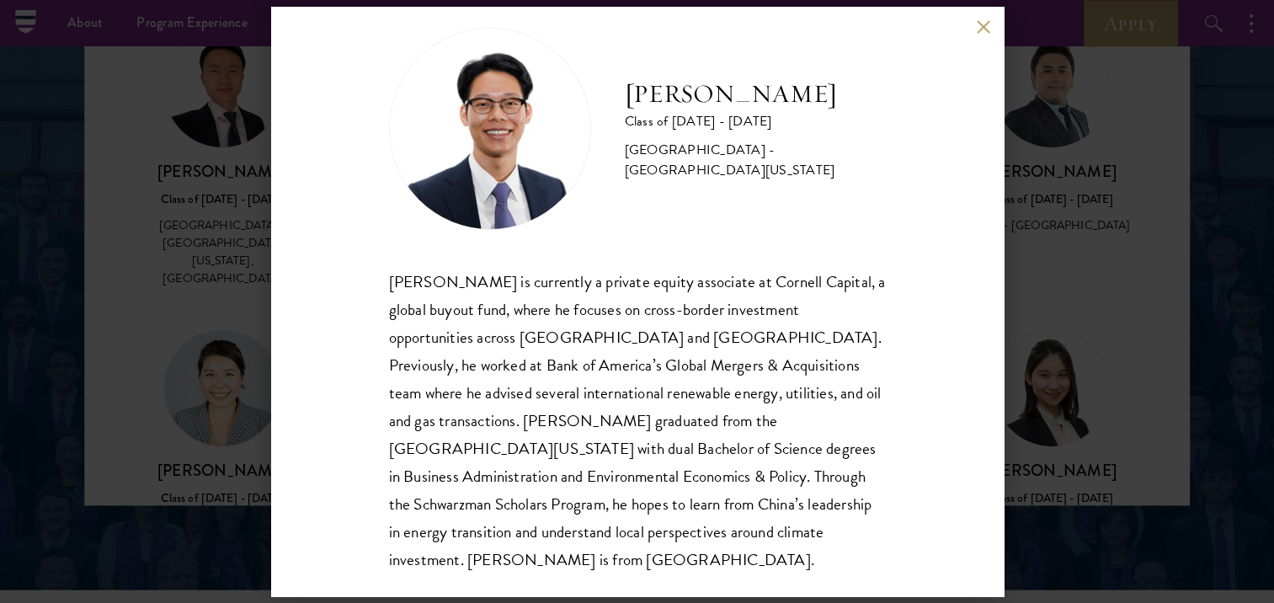
drag, startPoint x: 673, startPoint y: 478, endPoint x: 683, endPoint y: 457, distance: 23.0
click at [683, 457] on p "[PERSON_NAME] is currently a private equity associate at Cornell Capital, a glo…" at bounding box center [637, 421] width 497 height 306
click at [705, 478] on p "[PERSON_NAME] is currently a private equity associate at Cornell Capital, a glo…" at bounding box center [637, 421] width 497 height 306
click at [988, 30] on button at bounding box center [984, 26] width 14 height 14
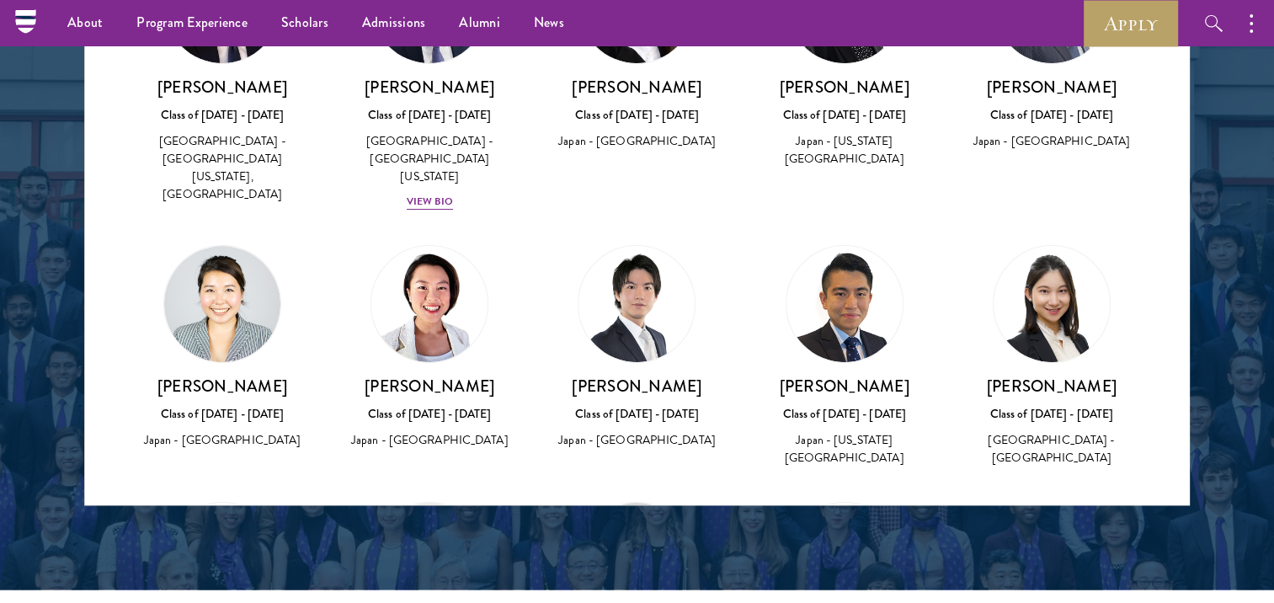
scroll to position [365, 0]
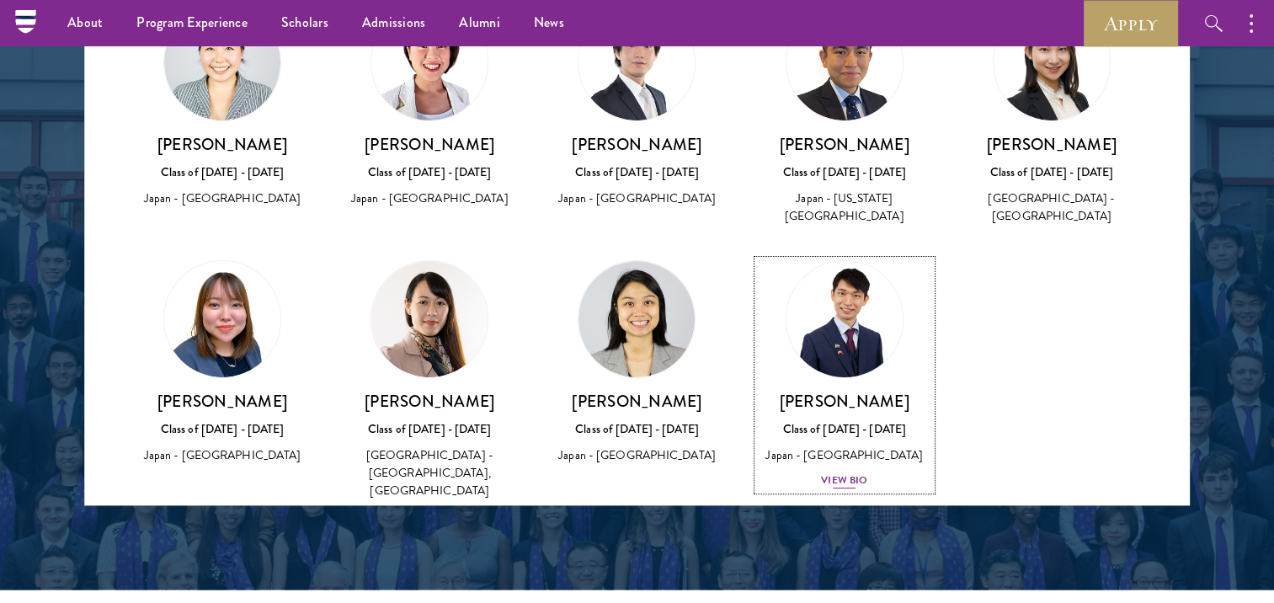
click at [844, 472] on div "View Bio" at bounding box center [844, 480] width 46 height 16
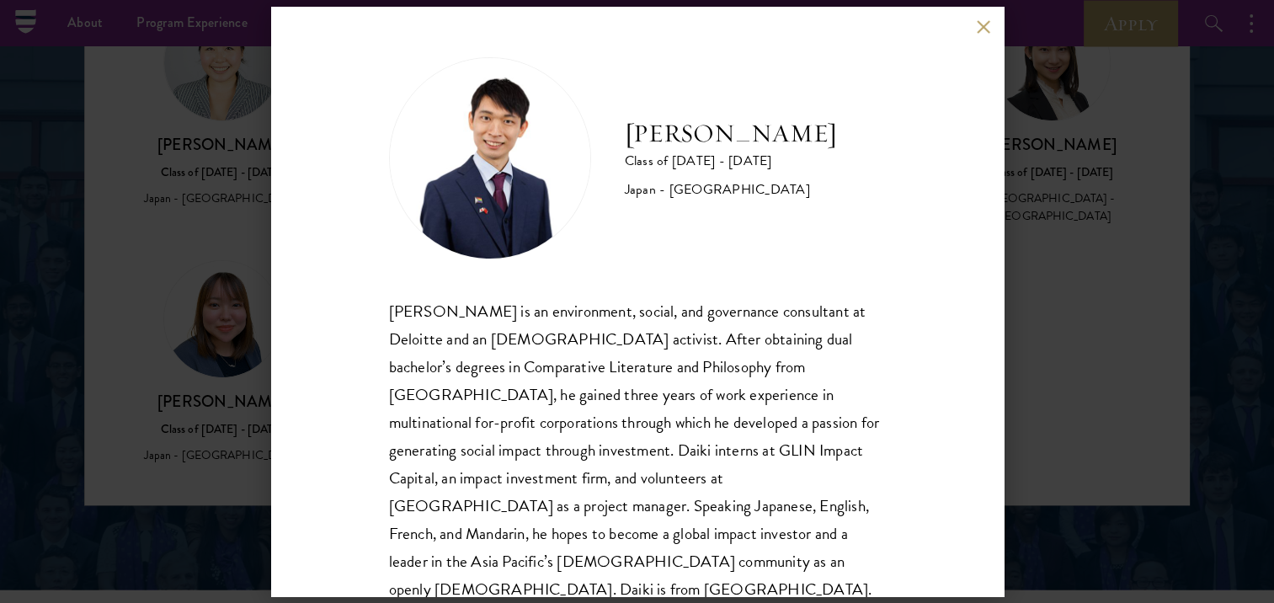
click at [982, 29] on button at bounding box center [984, 26] width 14 height 14
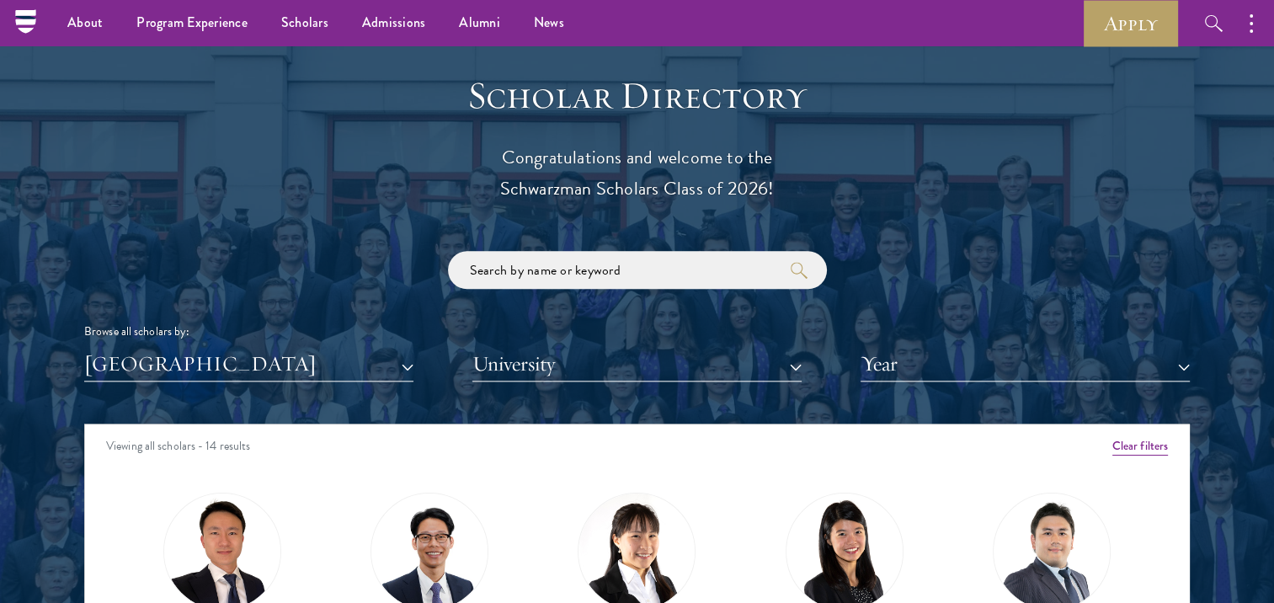
scroll to position [1812, 0]
click at [1131, 449] on button "Clear filters" at bounding box center [1140, 446] width 56 height 19
click at [343, 374] on button "[GEOGRAPHIC_DATA]" at bounding box center [248, 364] width 329 height 35
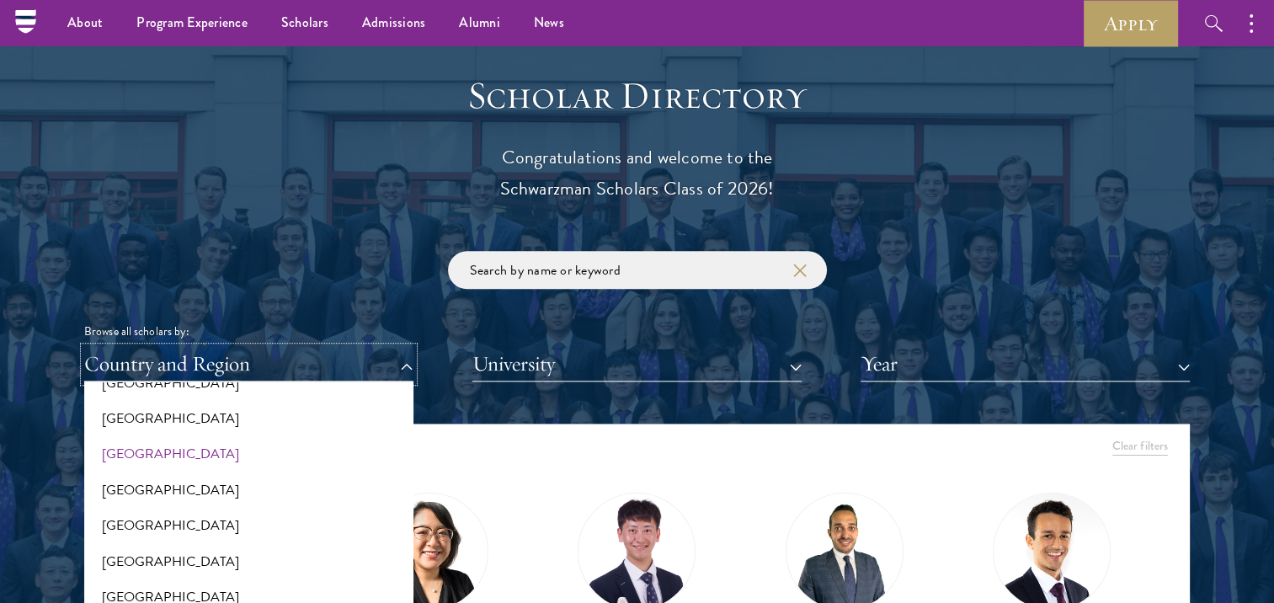
scroll to position [2921, 0]
click at [159, 452] on button "[GEOGRAPHIC_DATA]" at bounding box center [248, 452] width 319 height 35
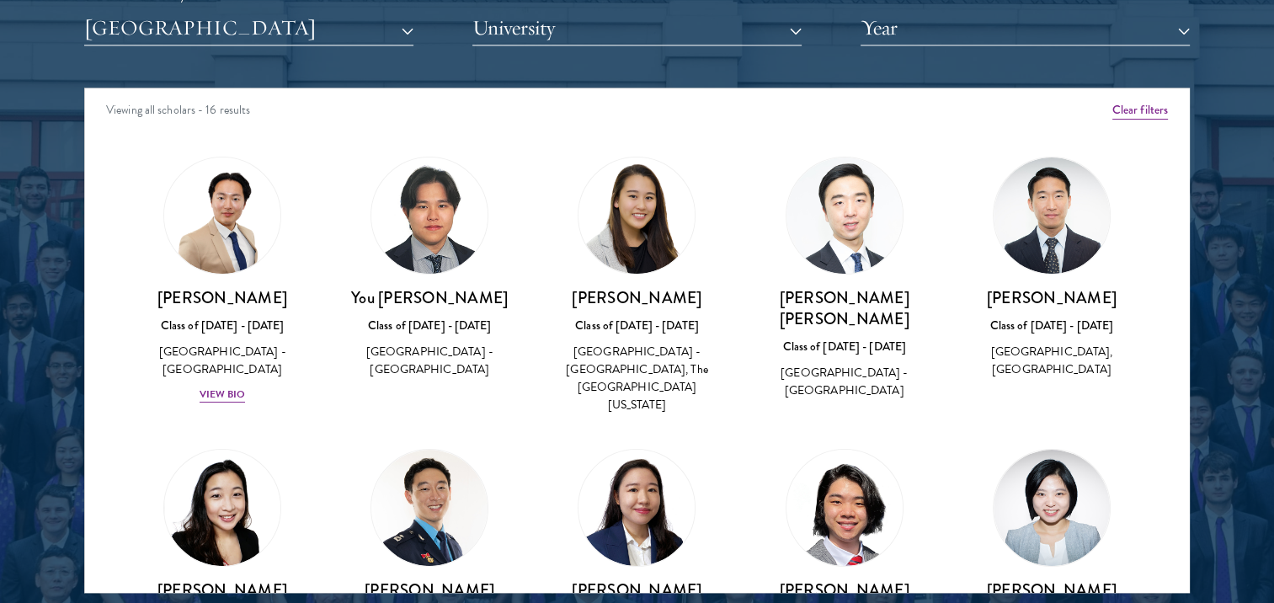
scroll to position [2148, 0]
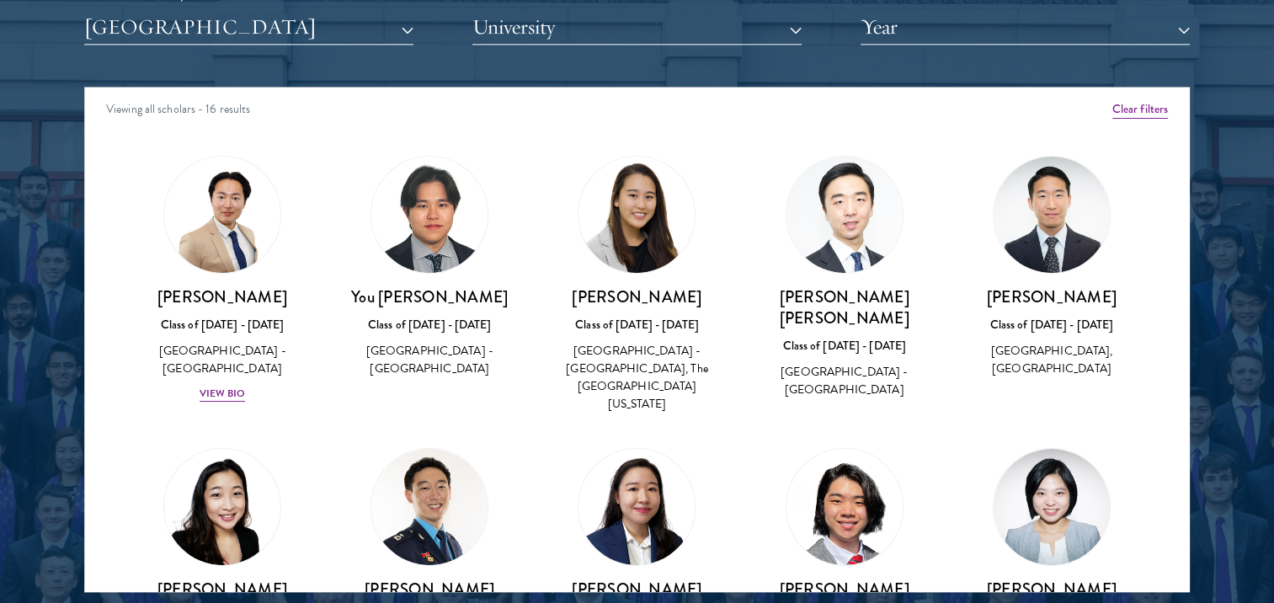
click at [621, 256] on img at bounding box center [636, 215] width 116 height 116
